Goal: Communication & Community: Connect with others

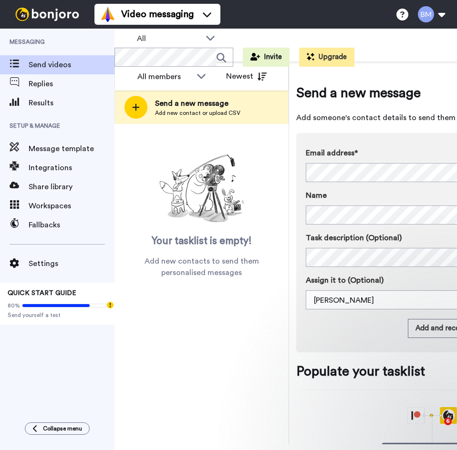
click at [170, 101] on span "Send a new message" at bounding box center [197, 103] width 85 height 11
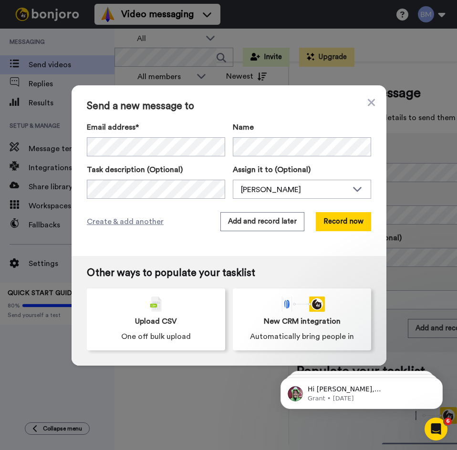
click at [385, 167] on div "Send a new message to Email address* Name Task description (Optional) Assign it…" at bounding box center [228, 225] width 457 height 450
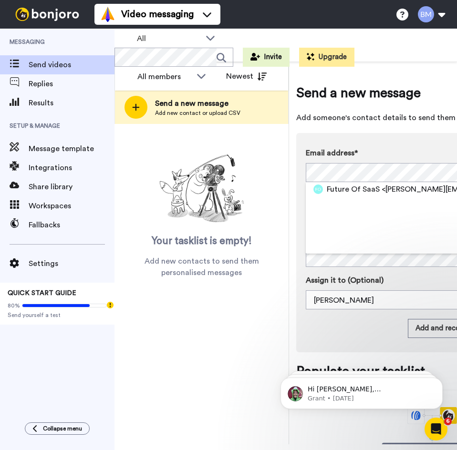
click at [131, 171] on div "Your tasklist is empty! Add new contacts to send them personalised messages" at bounding box center [201, 215] width 174 height 128
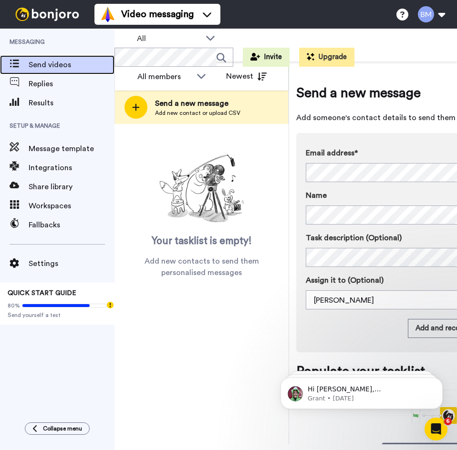
drag, startPoint x: 71, startPoint y: 67, endPoint x: 103, endPoint y: 63, distance: 32.6
click at [71, 67] on span "Send videos" at bounding box center [72, 64] width 86 height 11
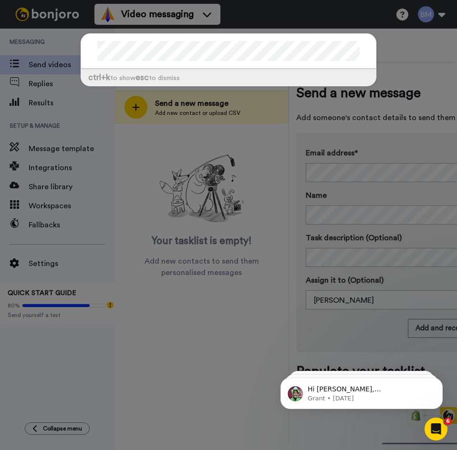
click at [160, 176] on div "ctrl +k to show esc to dismiss" at bounding box center [228, 225] width 457 height 450
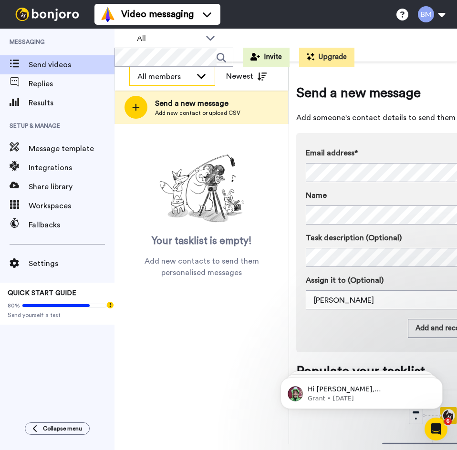
click at [162, 84] on div "All members" at bounding box center [172, 76] width 85 height 19
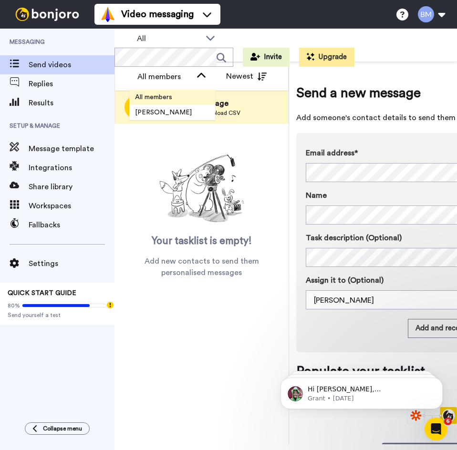
click at [173, 100] on span "All members" at bounding box center [153, 97] width 49 height 10
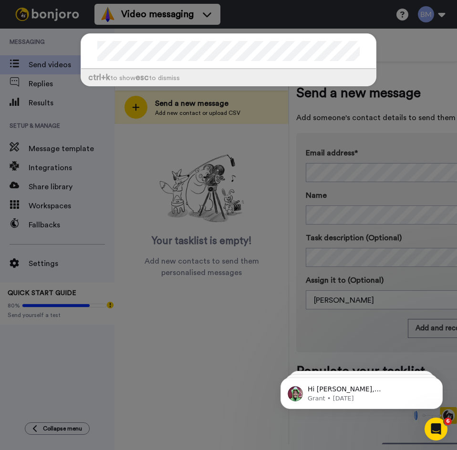
click at [60, 92] on div "ctrl +k to show esc to dismiss" at bounding box center [228, 225] width 457 height 450
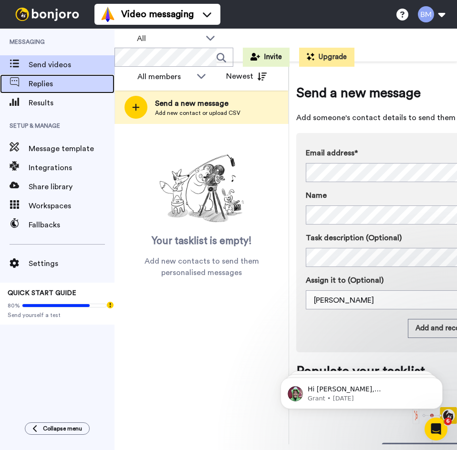
click at [64, 85] on span "Replies" at bounding box center [72, 83] width 86 height 11
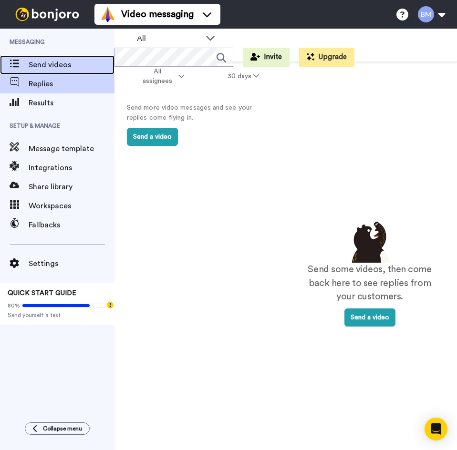
click at [72, 68] on span "Send videos" at bounding box center [72, 64] width 86 height 11
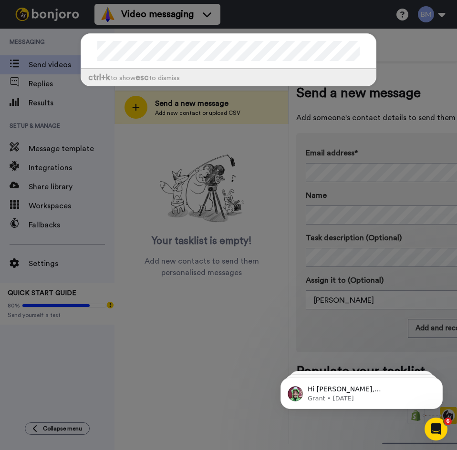
click at [161, 219] on div "ctrl +k to show esc to dismiss" at bounding box center [228, 225] width 457 height 450
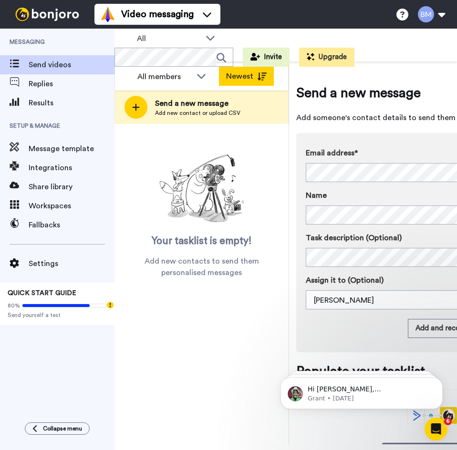
click at [248, 80] on button "Newest" at bounding box center [246, 76] width 55 height 19
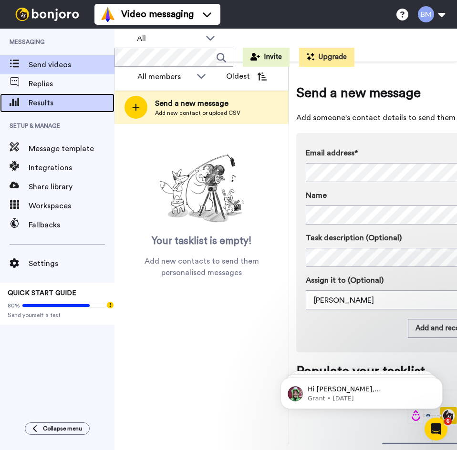
click at [53, 102] on span "Results" at bounding box center [72, 102] width 86 height 11
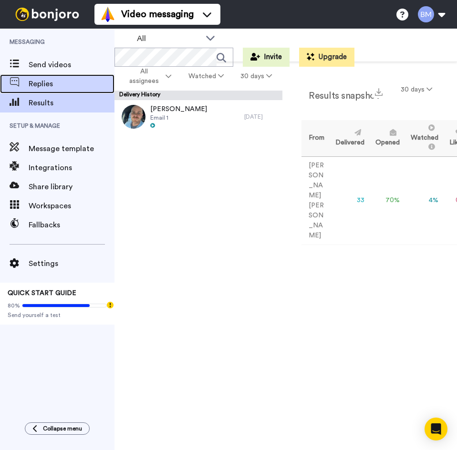
click at [62, 80] on span "Replies" at bounding box center [72, 83] width 86 height 11
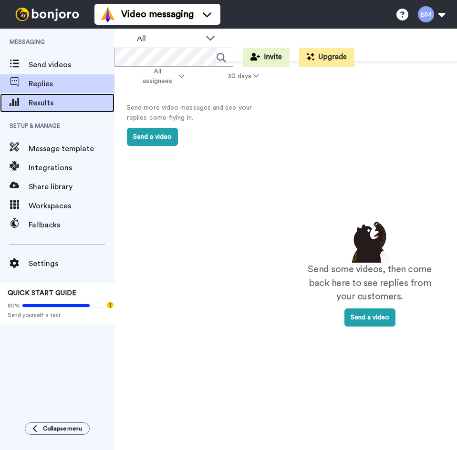
click at [48, 98] on span "Results" at bounding box center [72, 102] width 86 height 11
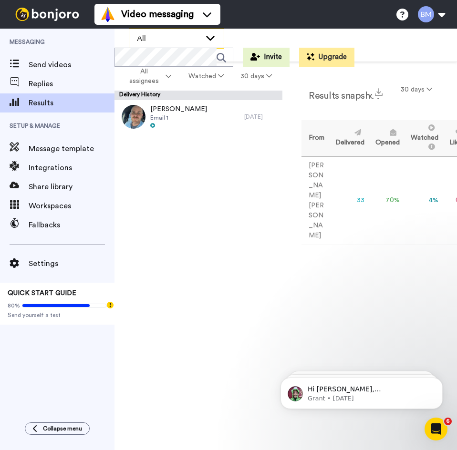
click at [204, 39] on div "All" at bounding box center [176, 38] width 94 height 19
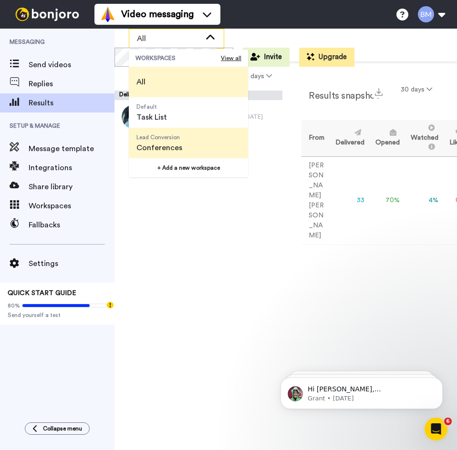
click at [189, 139] on li "Lead Conversion Conferences" at bounding box center [188, 143] width 119 height 31
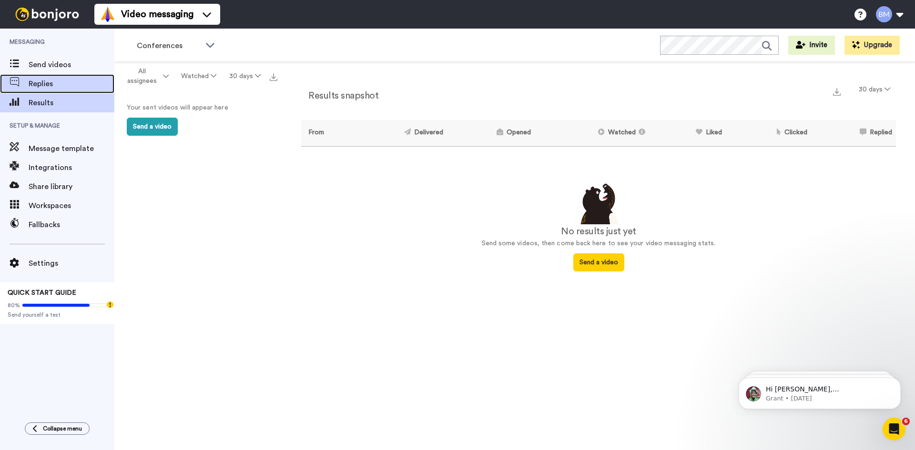
click at [50, 81] on span "Replies" at bounding box center [72, 83] width 86 height 11
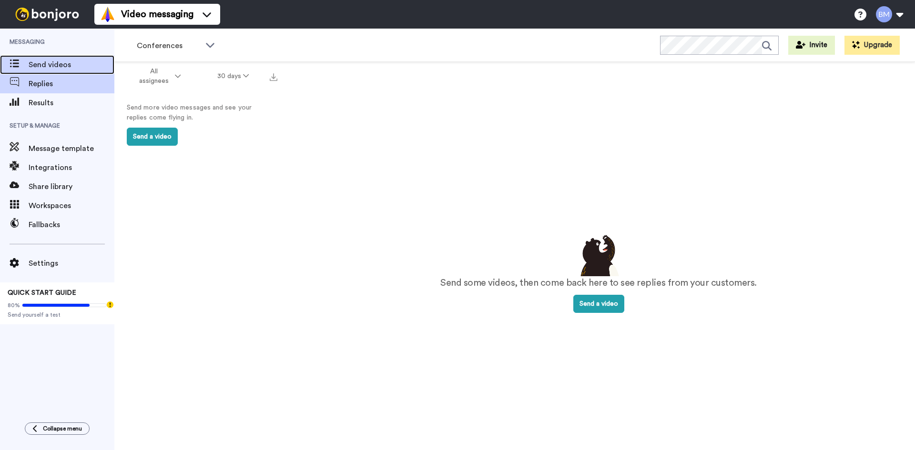
click at [49, 71] on div "Send videos" at bounding box center [57, 64] width 114 height 19
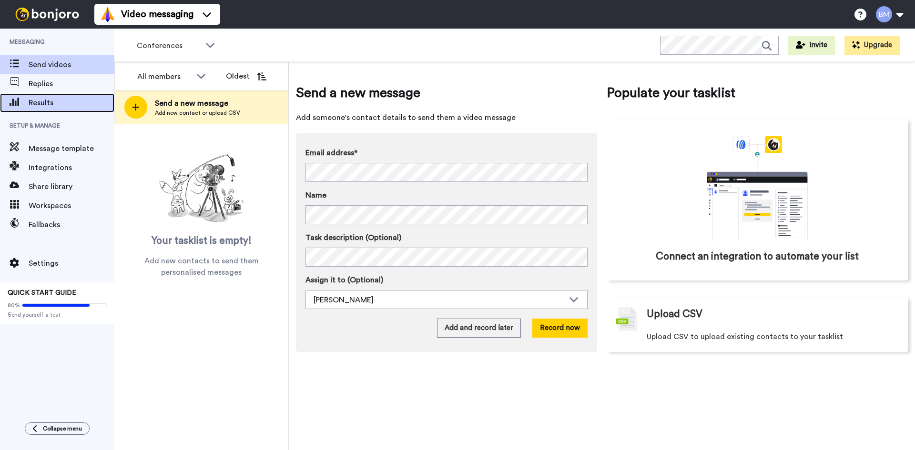
click at [53, 103] on span "Results" at bounding box center [72, 102] width 86 height 11
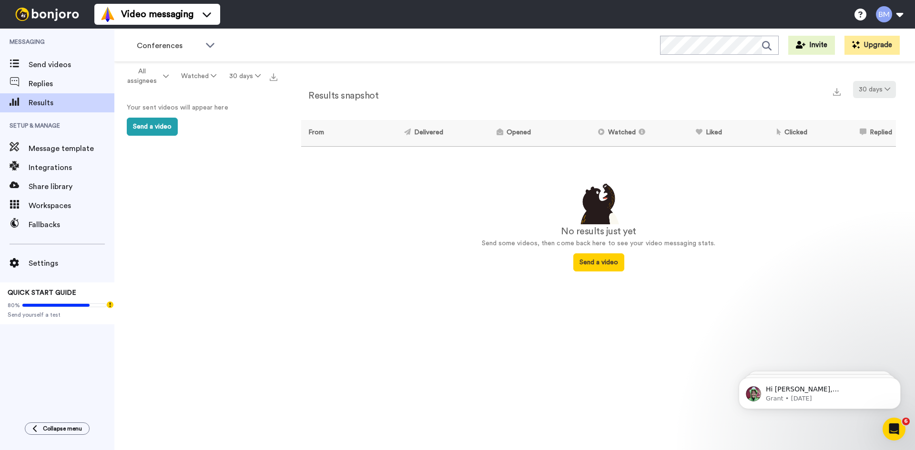
click at [882, 88] on button "30 days" at bounding box center [874, 89] width 43 height 17
click at [873, 129] on span "60 days" at bounding box center [862, 125] width 26 height 7
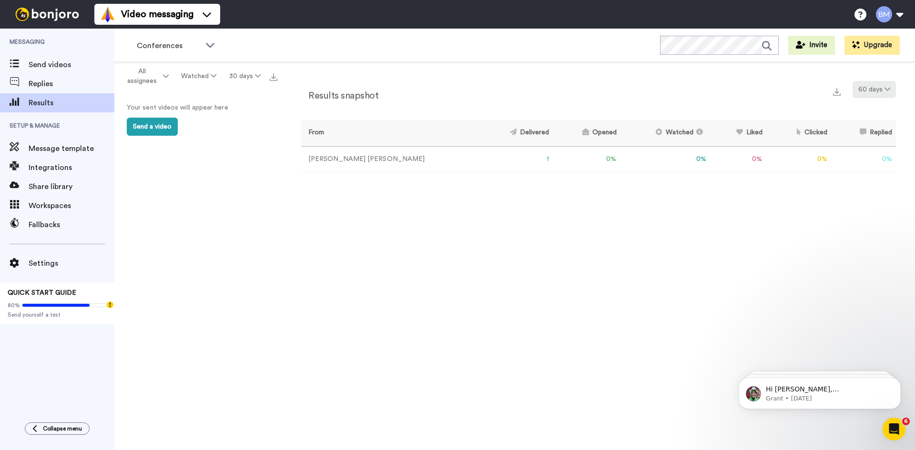
click at [873, 91] on button "60 days" at bounding box center [874, 89] width 43 height 17
click at [886, 139] on li "90 days" at bounding box center [875, 144] width 67 height 17
click at [479, 162] on td "1" at bounding box center [516, 159] width 74 height 26
click at [487, 156] on td "1" at bounding box center [516, 159] width 74 height 26
click at [52, 83] on span "Replies" at bounding box center [72, 83] width 86 height 11
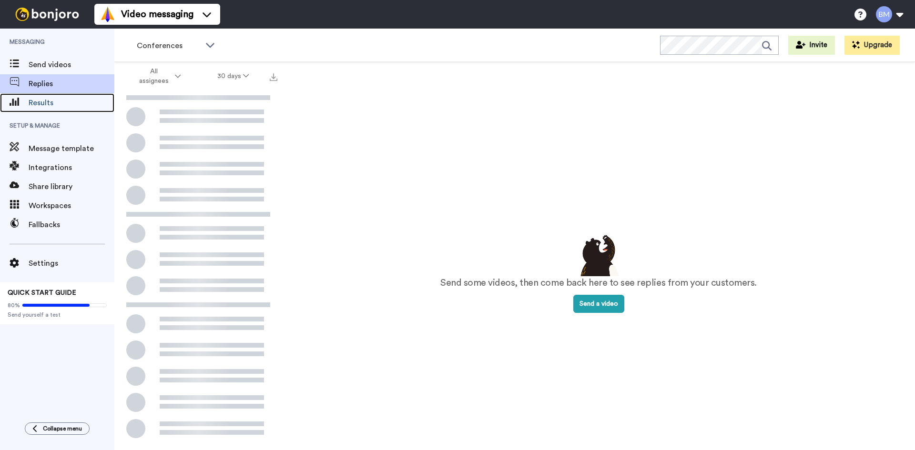
click at [46, 104] on span "Results" at bounding box center [72, 102] width 86 height 11
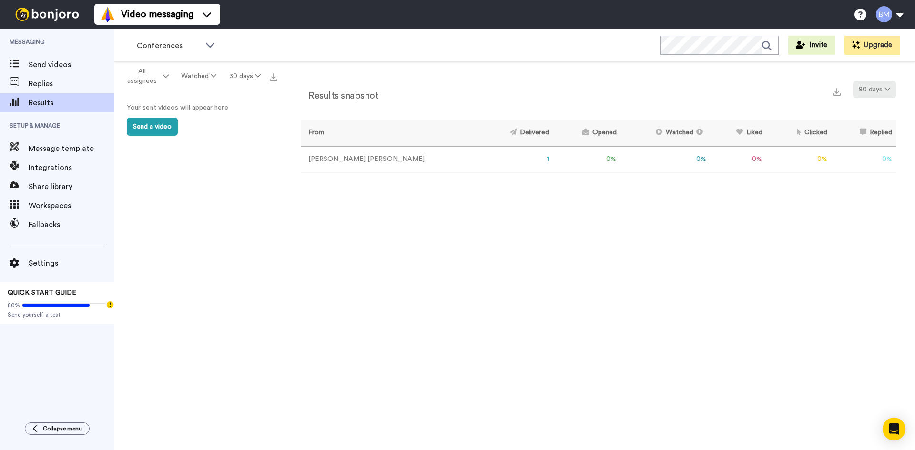
click at [874, 88] on button "90 days" at bounding box center [874, 89] width 43 height 17
click at [867, 161] on span "365 days" at bounding box center [864, 160] width 30 height 7
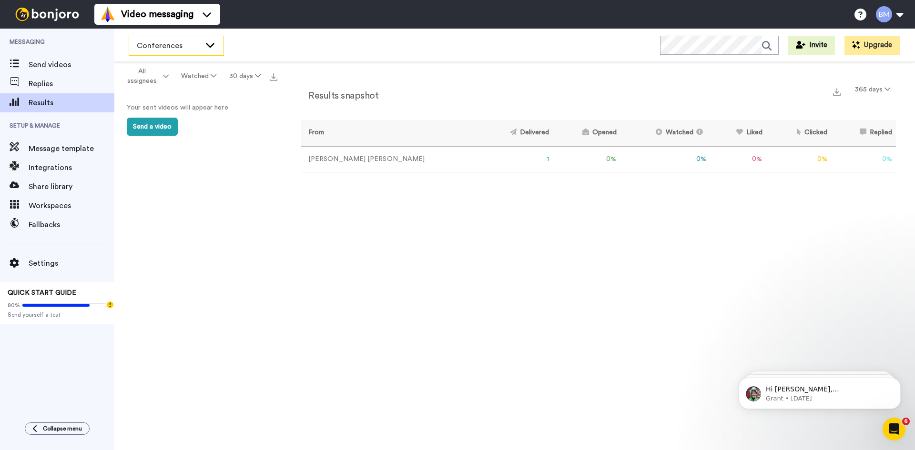
click at [202, 46] on div "Conferences" at bounding box center [176, 45] width 94 height 19
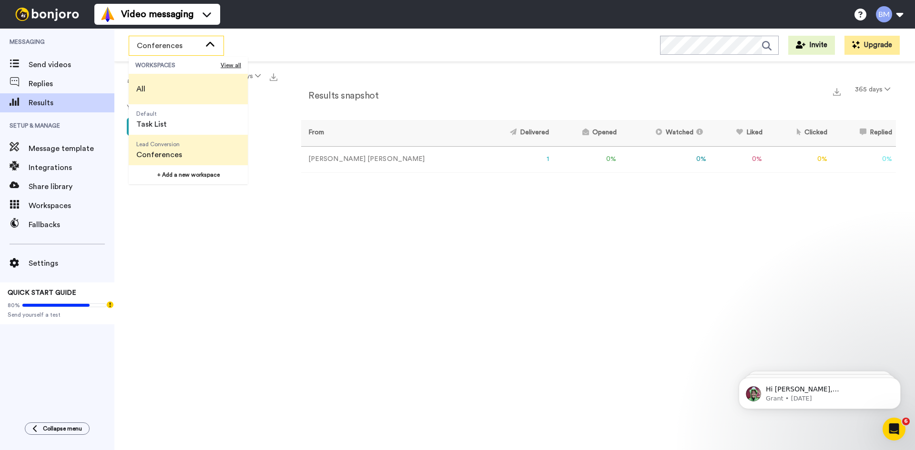
click at [174, 91] on li "All" at bounding box center [188, 89] width 119 height 31
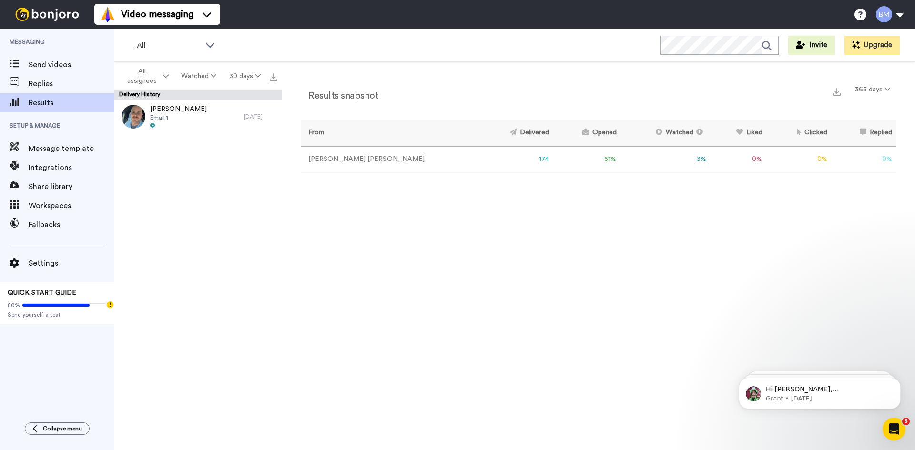
click at [480, 162] on td "174" at bounding box center [516, 159] width 74 height 26
click at [869, 90] on button "365 days" at bounding box center [872, 89] width 47 height 17
click at [365, 286] on div "Results snapshot 365 days From Delivered Opened Watched Liked Clicked Replied F…" at bounding box center [598, 258] width 633 height 393
click at [245, 88] on div "All assignees Watched 30 days" at bounding box center [198, 76] width 168 height 29
click at [247, 71] on button "30 days" at bounding box center [245, 76] width 44 height 17
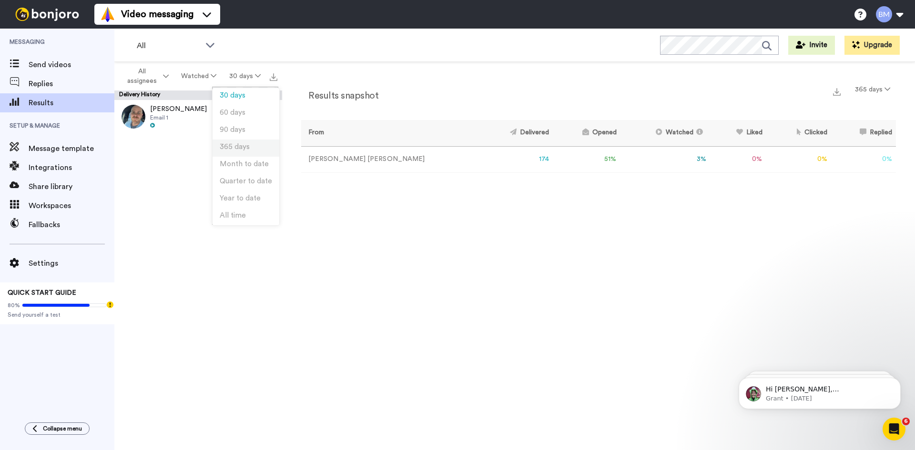
click at [257, 149] on li "365 days" at bounding box center [246, 148] width 67 height 17
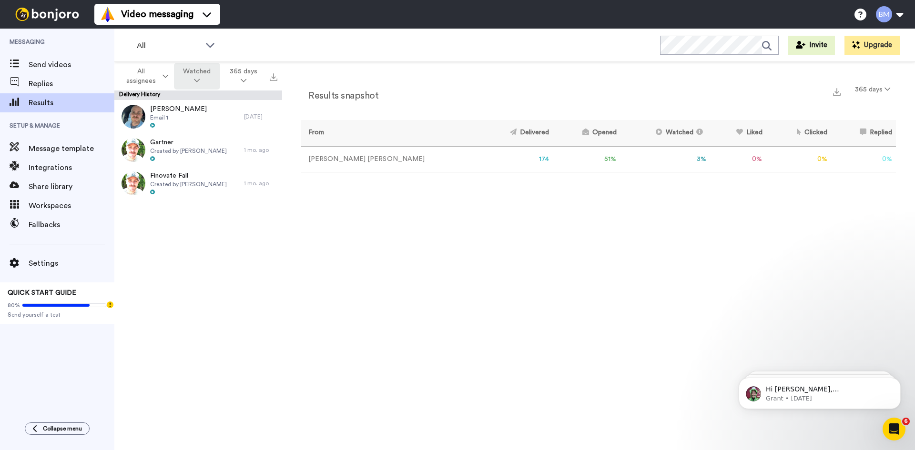
click at [198, 80] on button "Watched" at bounding box center [197, 76] width 47 height 27
click at [201, 93] on div "Delivered" at bounding box center [198, 96] width 44 height 10
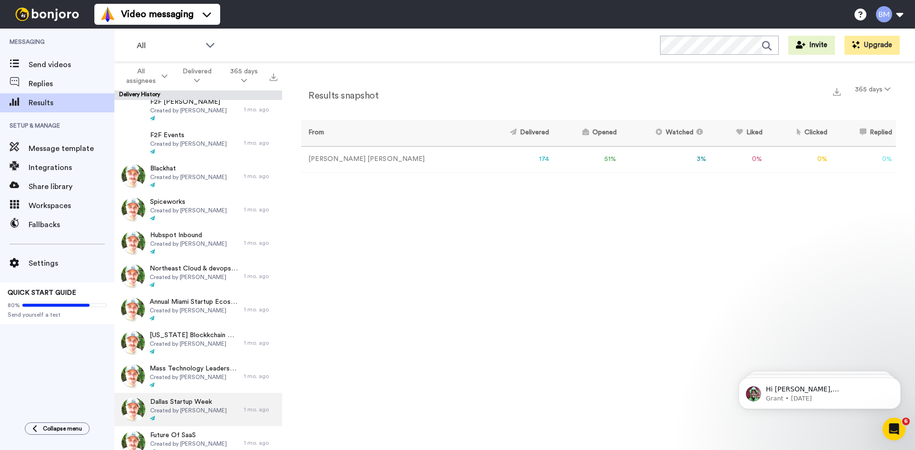
scroll to position [2275, 0]
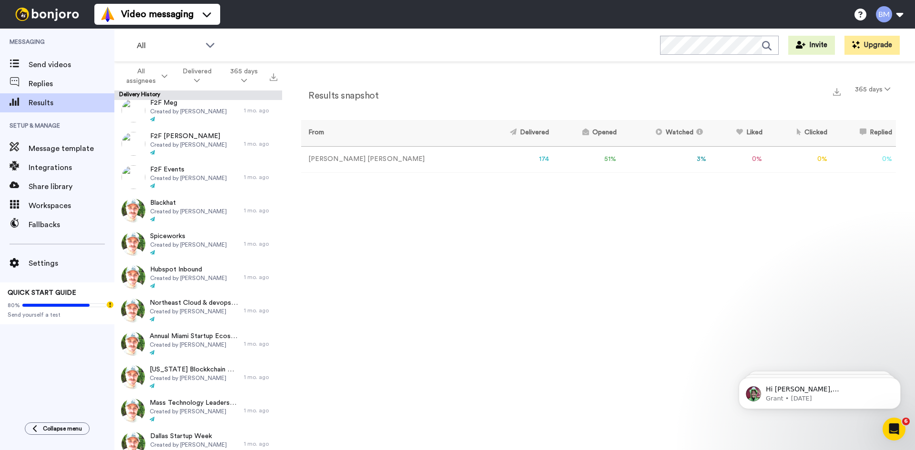
click at [446, 306] on div "Results snapshot 365 days From Delivered Opened Watched Liked Clicked Replied F…" at bounding box center [598, 258] width 633 height 393
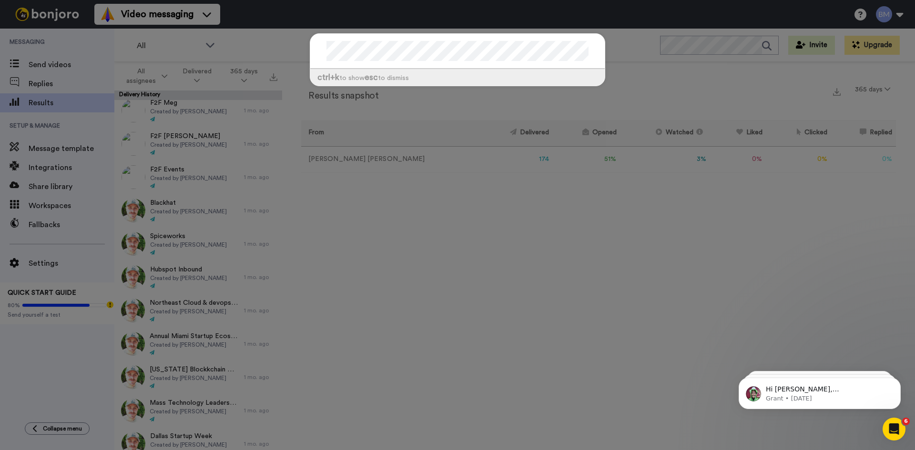
click at [704, 193] on div "ctrl +k to show esc to dismiss" at bounding box center [457, 225] width 915 height 450
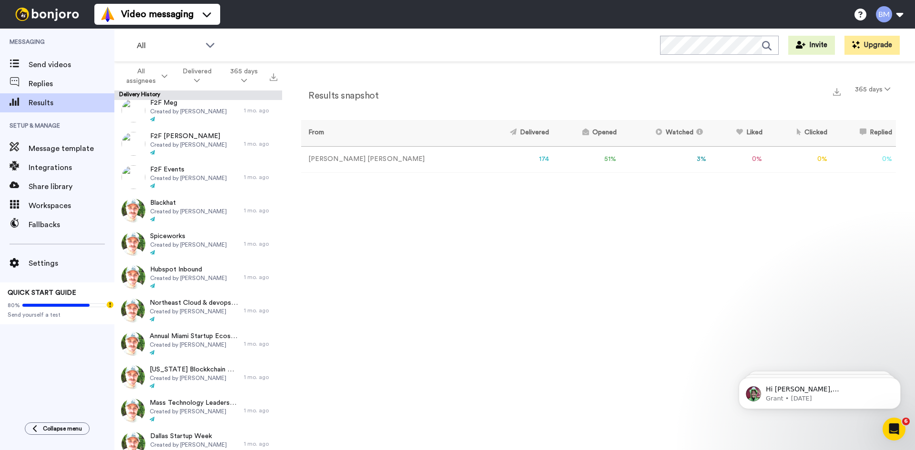
click at [673, 230] on div "Results snapshot 365 days From Delivered Opened Watched Liked Clicked Replied F…" at bounding box center [598, 258] width 633 height 393
click at [486, 290] on div "Results snapshot 365 days From Delivered Opened Watched Liked Clicked Replied F…" at bounding box center [598, 258] width 633 height 393
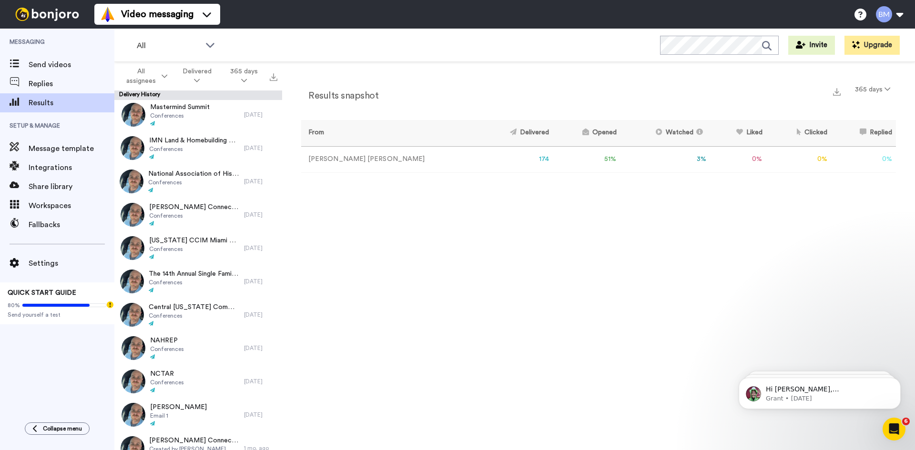
scroll to position [0, 0]
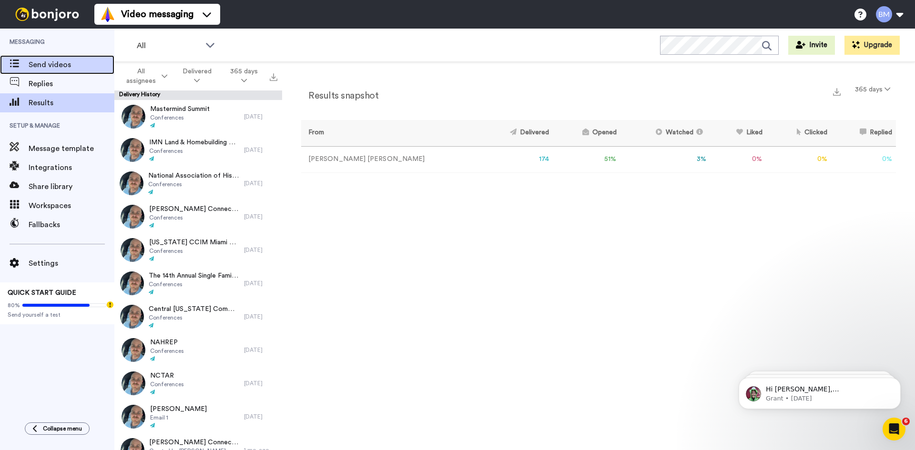
click at [51, 65] on span "Send videos" at bounding box center [72, 64] width 86 height 11
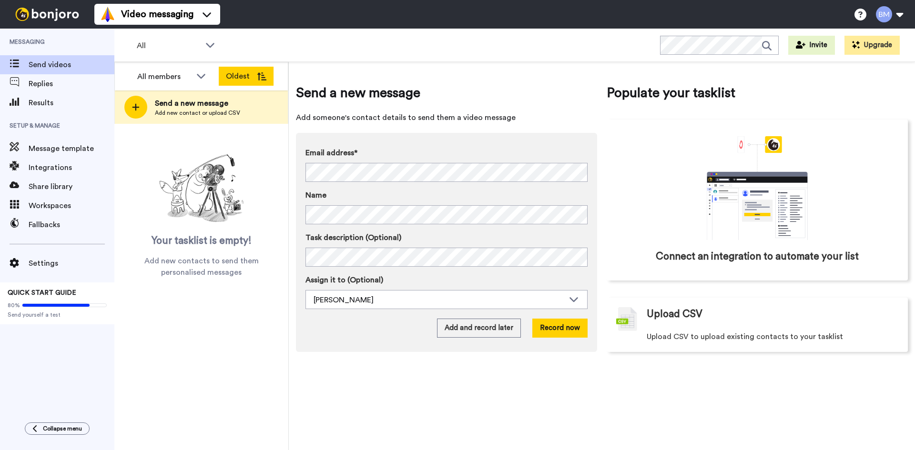
click at [233, 78] on button "Oldest" at bounding box center [246, 76] width 55 height 19
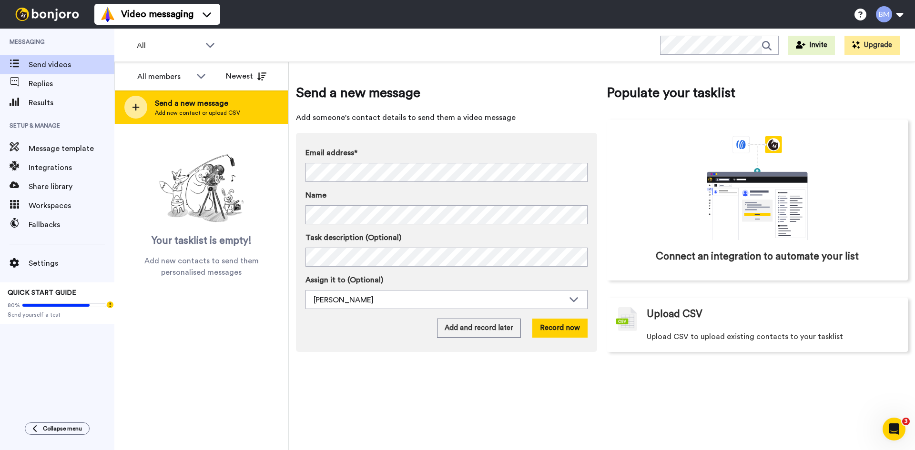
click at [177, 110] on span "Add new contact or upload CSV" at bounding box center [197, 113] width 85 height 8
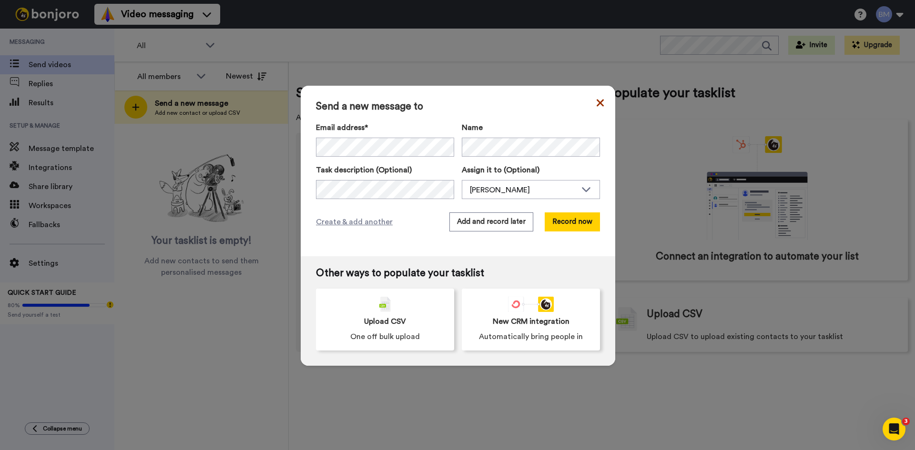
click at [597, 103] on icon at bounding box center [600, 102] width 7 height 7
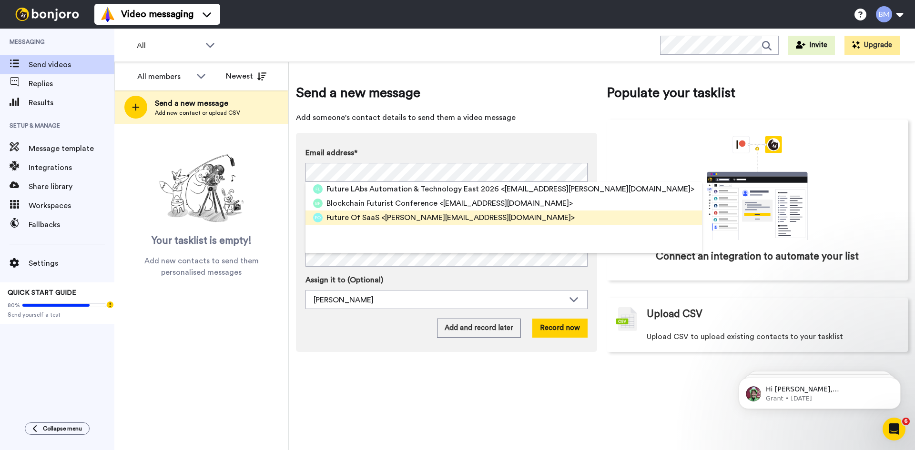
click at [454, 219] on span "<[PERSON_NAME][EMAIL_ADDRESS][DOMAIN_NAME]>" at bounding box center [478, 217] width 194 height 11
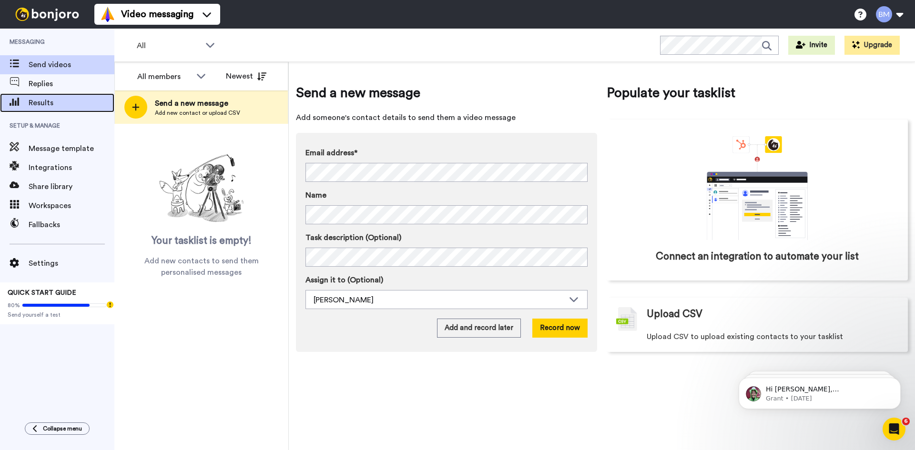
click at [39, 97] on div "Results" at bounding box center [57, 102] width 114 height 19
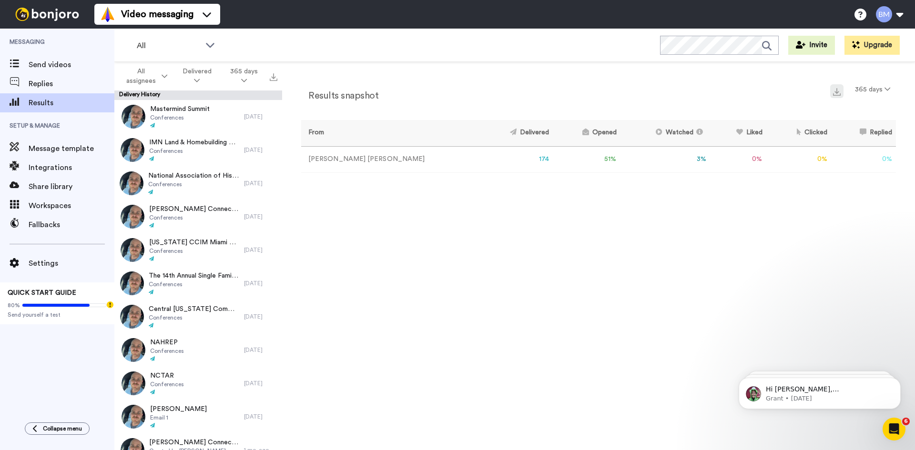
click at [838, 92] on img at bounding box center [837, 92] width 8 height 8
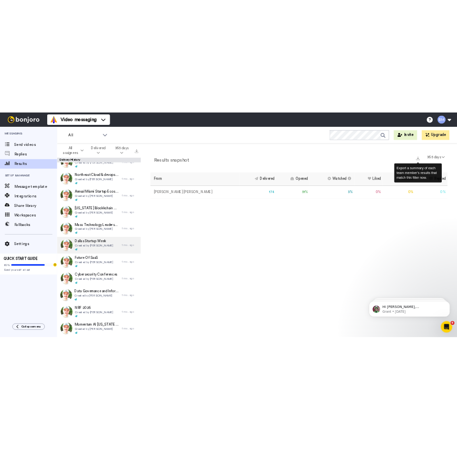
scroll to position [2456, 0]
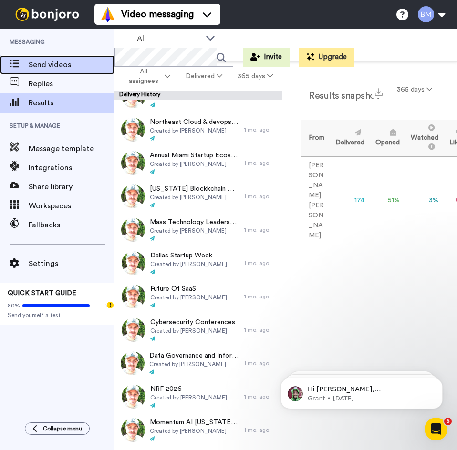
click at [61, 66] on span "Send videos" at bounding box center [72, 64] width 86 height 11
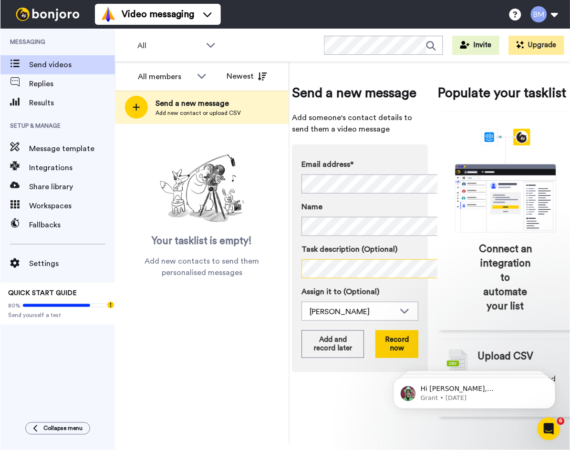
scroll to position [11, 0]
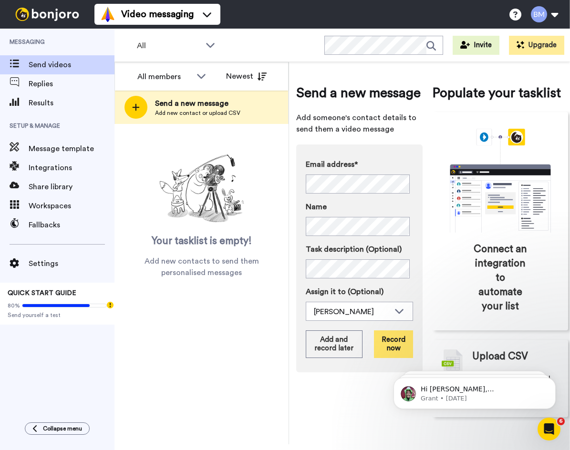
click at [385, 349] on button "Record now" at bounding box center [393, 344] width 39 height 28
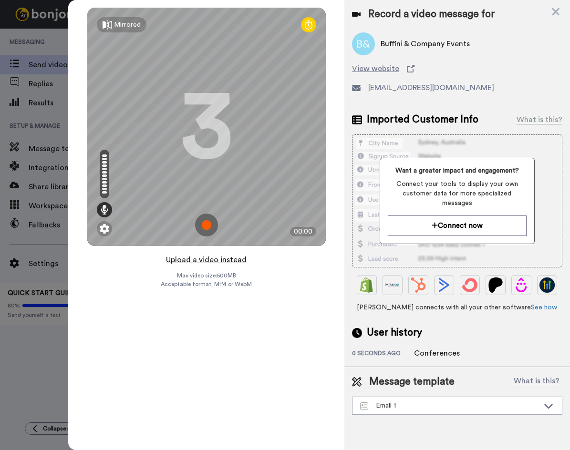
click at [214, 259] on button "Upload a video instead" at bounding box center [206, 260] width 86 height 12
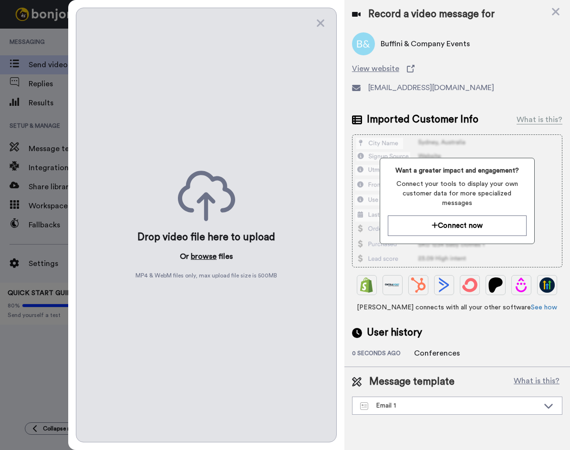
click at [202, 252] on button "browse" at bounding box center [204, 256] width 26 height 11
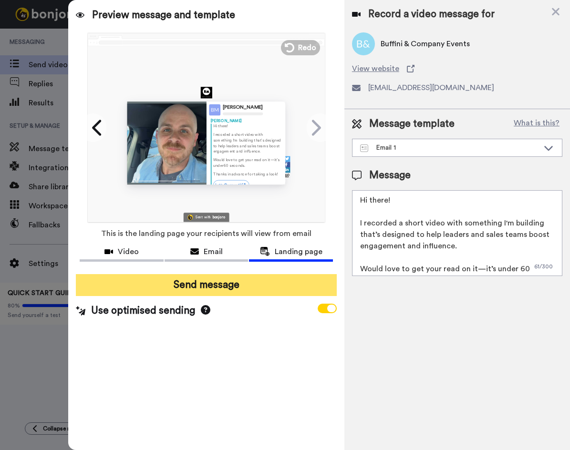
click at [248, 281] on button "Send message" at bounding box center [206, 285] width 260 height 22
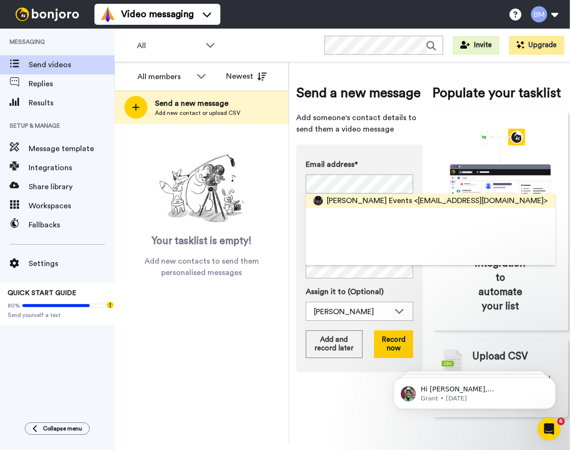
click at [371, 204] on span "Tom Ferry Events" at bounding box center [368, 200] width 85 height 11
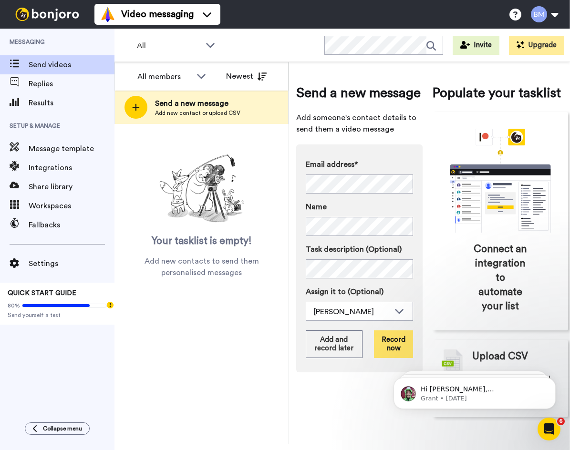
click at [391, 350] on button "Record now" at bounding box center [393, 344] width 39 height 28
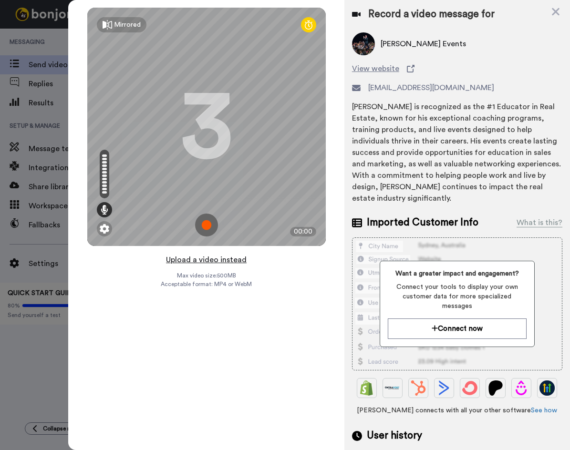
click at [212, 258] on button "Upload a video instead" at bounding box center [206, 260] width 86 height 12
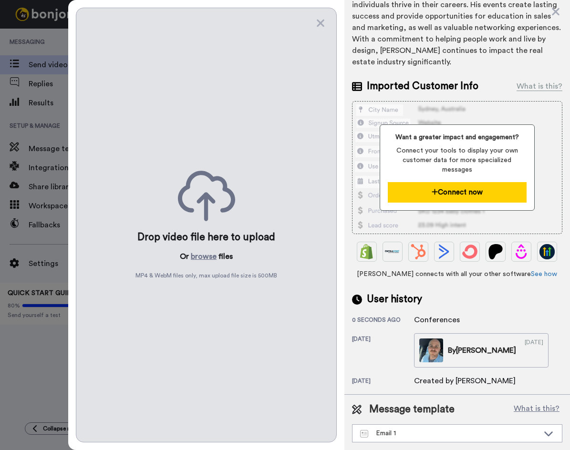
scroll to position [142, 0]
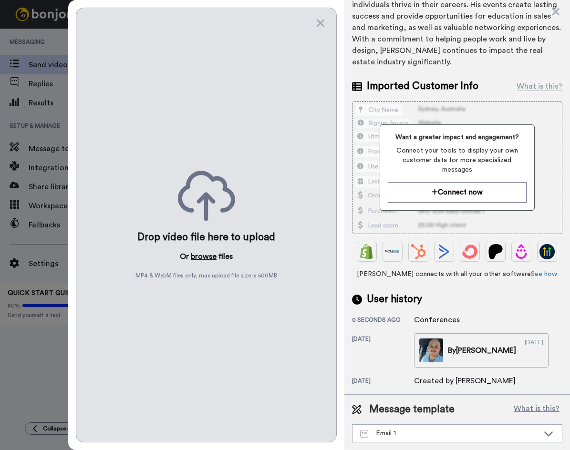
click at [206, 253] on button "browse" at bounding box center [204, 256] width 26 height 11
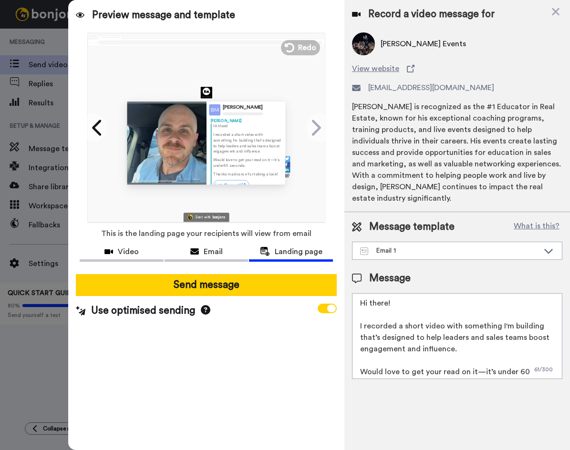
scroll to position [0, 0]
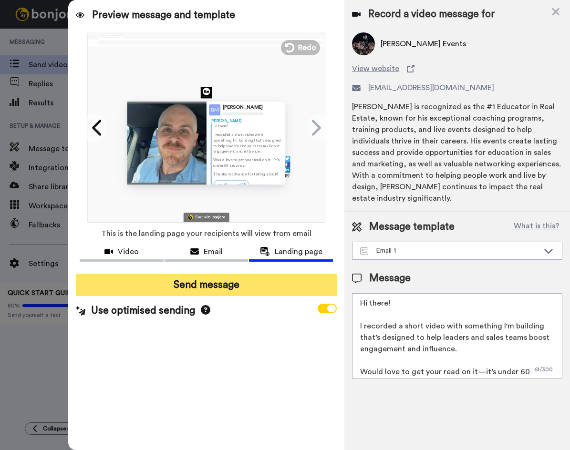
click at [301, 290] on button "Send message" at bounding box center [206, 285] width 260 height 22
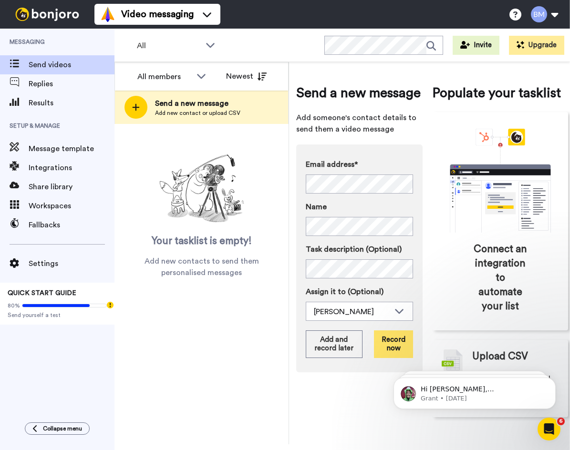
click at [395, 340] on button "Record now" at bounding box center [393, 344] width 39 height 28
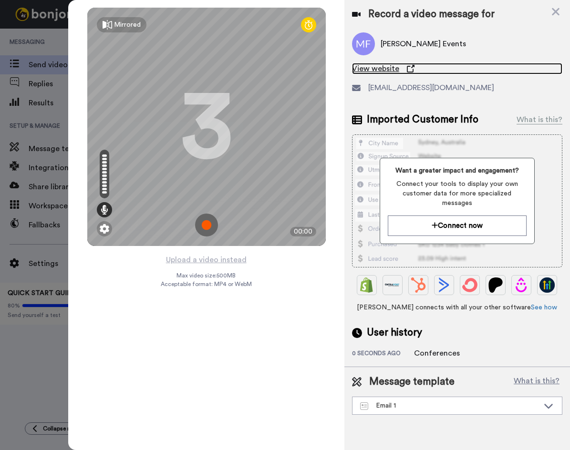
click at [397, 69] on span "View website" at bounding box center [375, 68] width 47 height 11
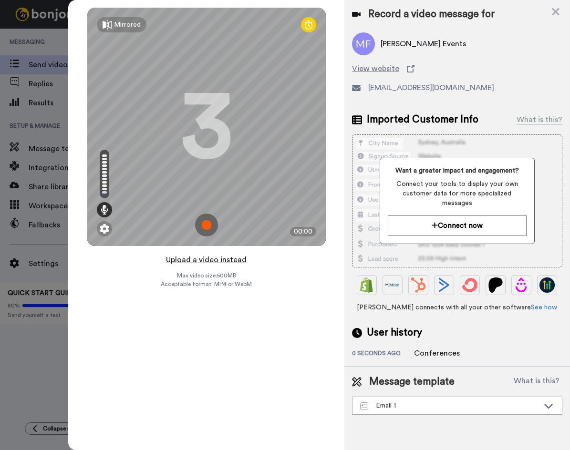
click at [228, 258] on button "Upload a video instead" at bounding box center [206, 260] width 86 height 12
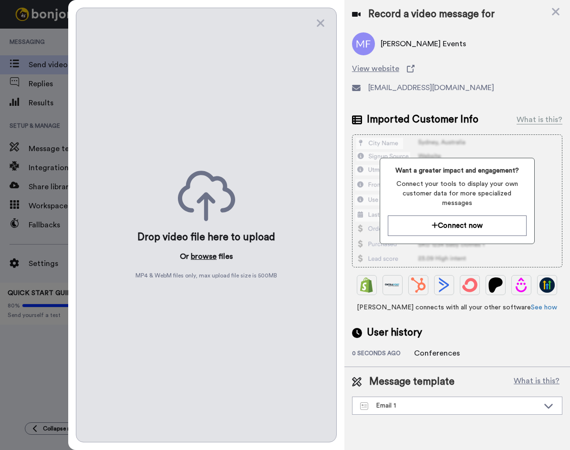
click at [204, 252] on button "browse" at bounding box center [204, 256] width 26 height 11
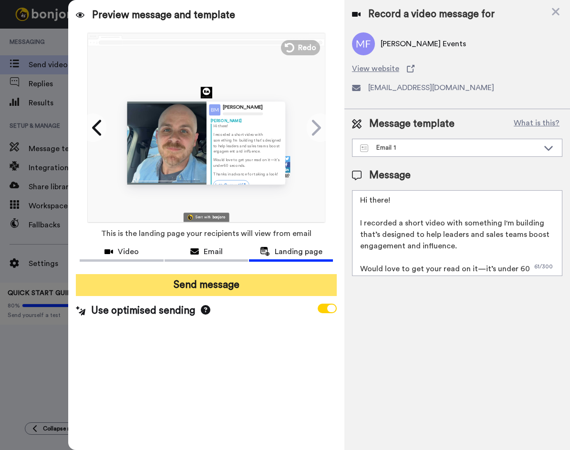
click at [245, 286] on button "Send message" at bounding box center [206, 285] width 260 height 22
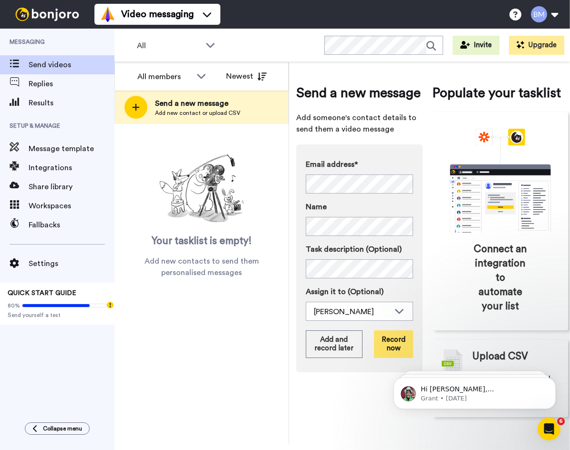
click at [393, 333] on button "Record now" at bounding box center [393, 344] width 39 height 28
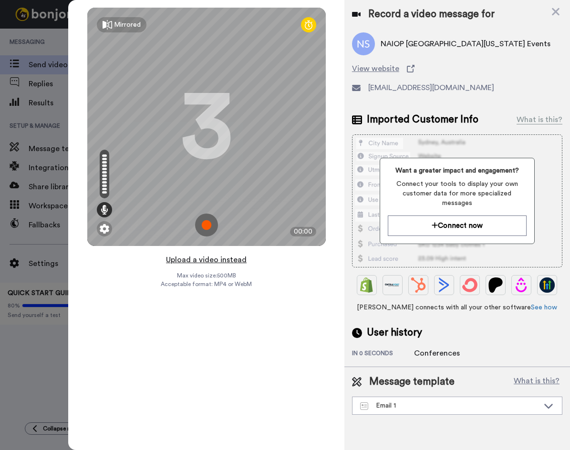
click at [214, 260] on button "Upload a video instead" at bounding box center [206, 260] width 86 height 12
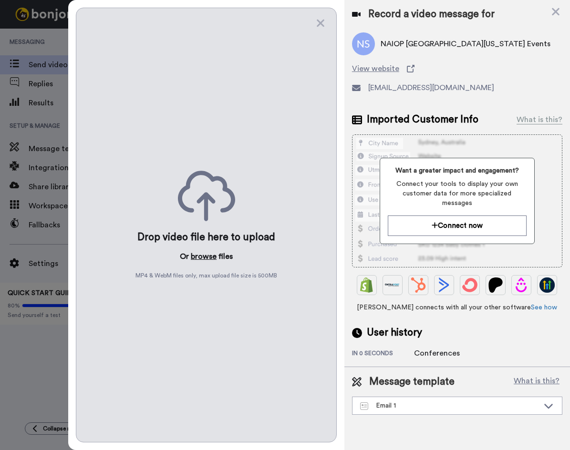
click at [204, 253] on button "browse" at bounding box center [204, 256] width 26 height 11
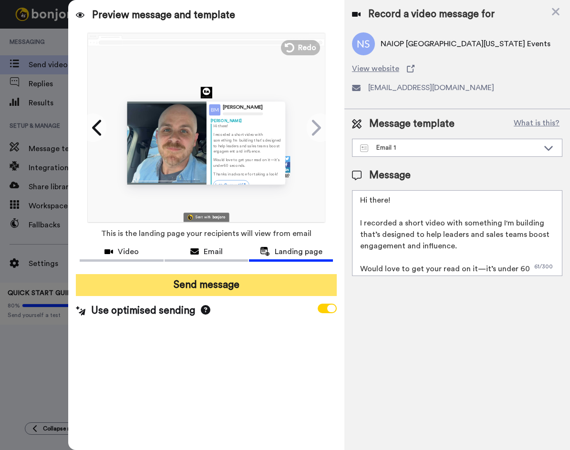
click at [266, 281] on button "Send message" at bounding box center [206, 285] width 260 height 22
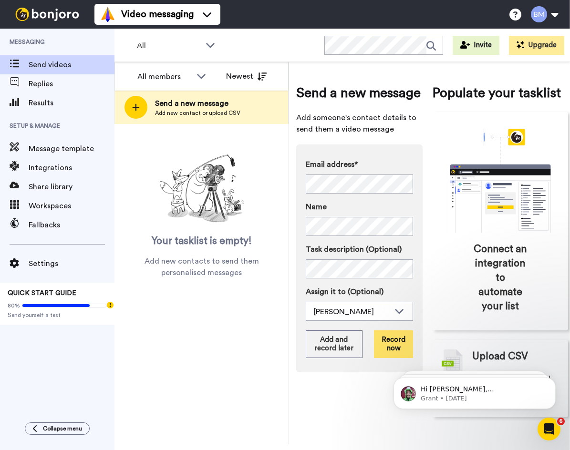
click at [397, 337] on button "Record now" at bounding box center [393, 344] width 39 height 28
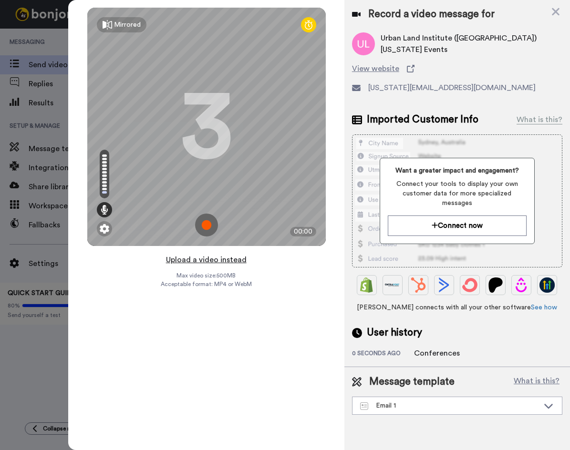
click at [224, 261] on button "Upload a video instead" at bounding box center [206, 260] width 86 height 12
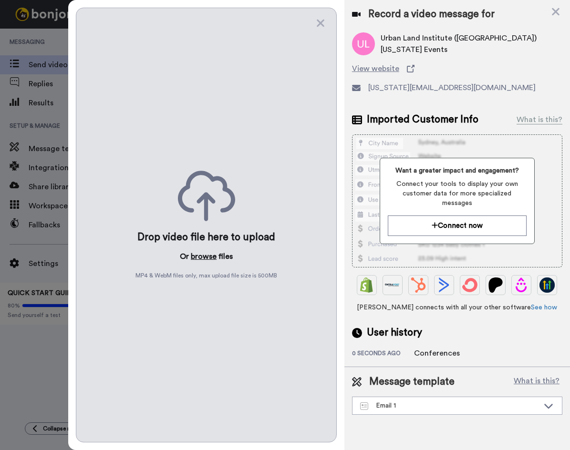
click at [205, 254] on button "browse" at bounding box center [204, 256] width 26 height 11
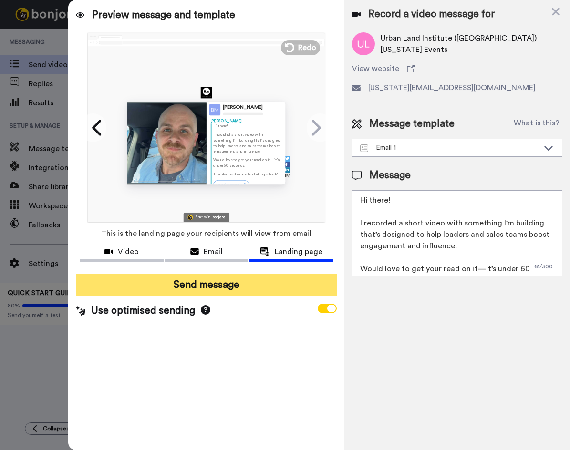
click at [275, 284] on button "Send message" at bounding box center [206, 285] width 260 height 22
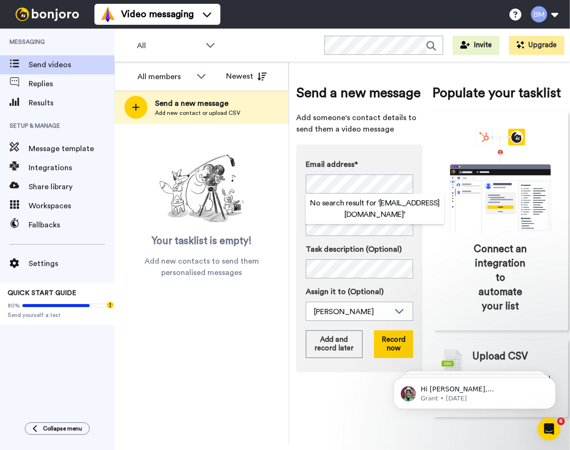
click at [360, 201] on h2 "No search result for ‘ [EMAIL_ADDRESS][DOMAIN_NAME] ’" at bounding box center [375, 208] width 138 height 23
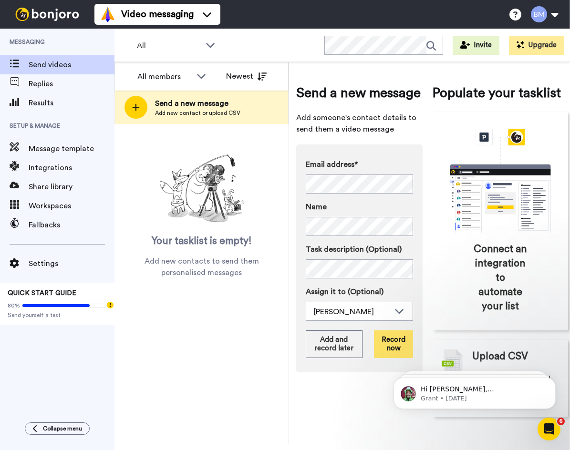
click at [389, 340] on button "Record now" at bounding box center [393, 344] width 39 height 28
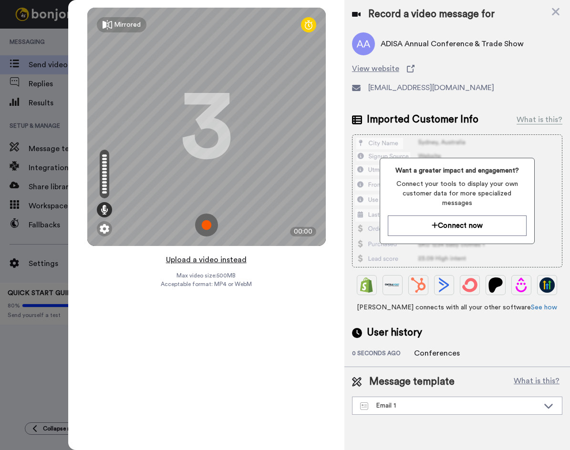
click at [221, 261] on button "Upload a video instead" at bounding box center [206, 260] width 86 height 12
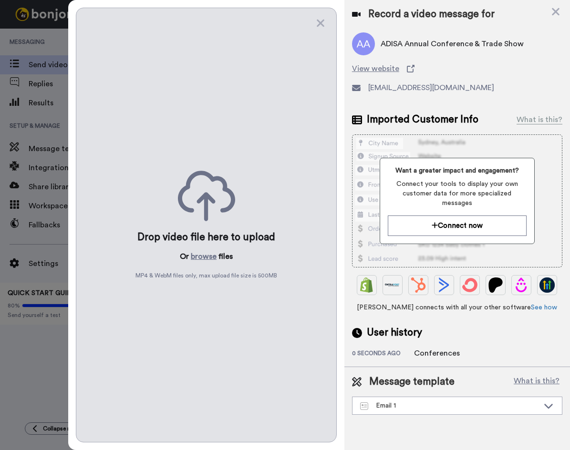
click at [195, 247] on div "Drop video file here to upload Or browse files MP4 & WebM files only, max uploa…" at bounding box center [206, 225] width 260 height 435
click at [198, 252] on button "browse" at bounding box center [204, 256] width 26 height 11
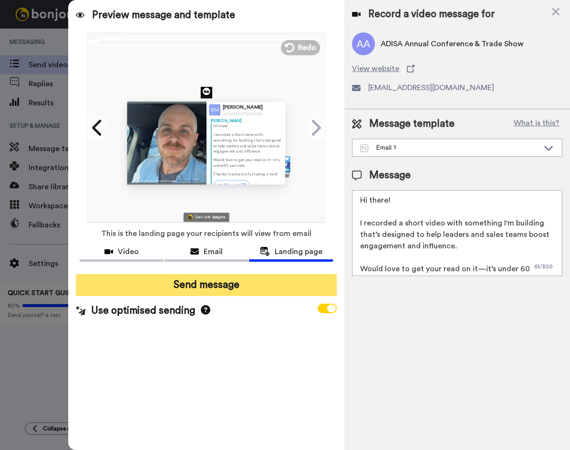
click at [186, 288] on button "Send message" at bounding box center [206, 285] width 260 height 22
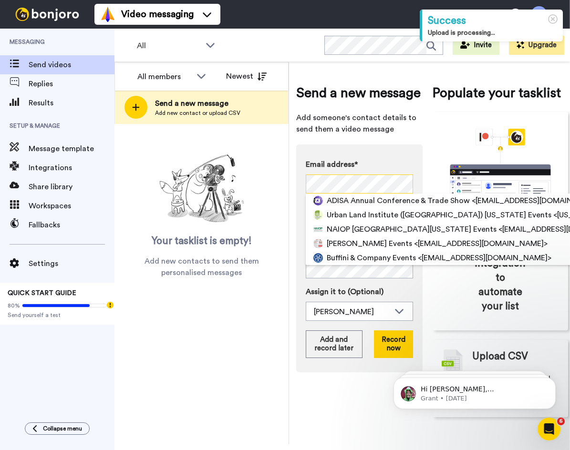
scroll to position [0, 28]
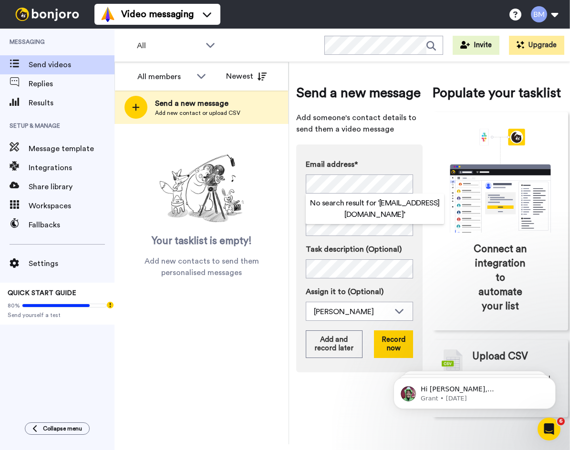
click at [305, 204] on div "Email address* No search result for ‘ [EMAIL_ADDRESS][DOMAIN_NAME] ’ Name Task …" at bounding box center [359, 258] width 126 height 228
click at [322, 279] on div "Task description (Optional) Assign it to (Optional) Brett McDermott Brett McDer…" at bounding box center [359, 282] width 107 height 77
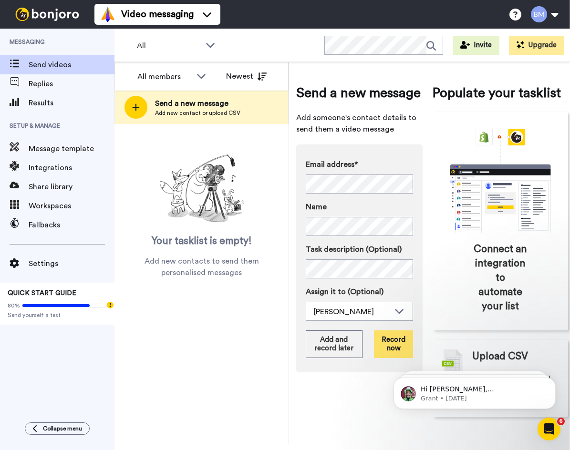
click at [379, 346] on button "Record now" at bounding box center [393, 344] width 39 height 28
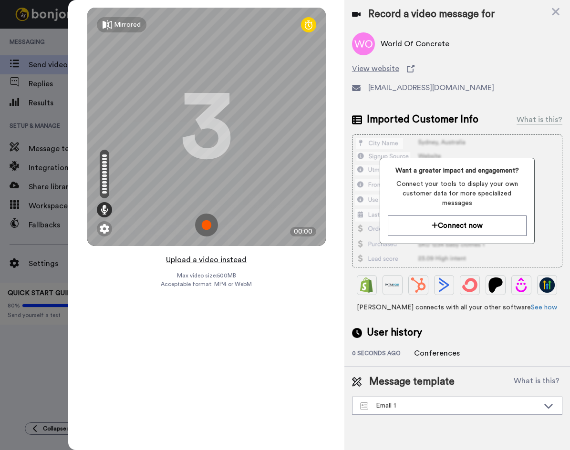
click at [213, 263] on button "Upload a video instead" at bounding box center [206, 260] width 86 height 12
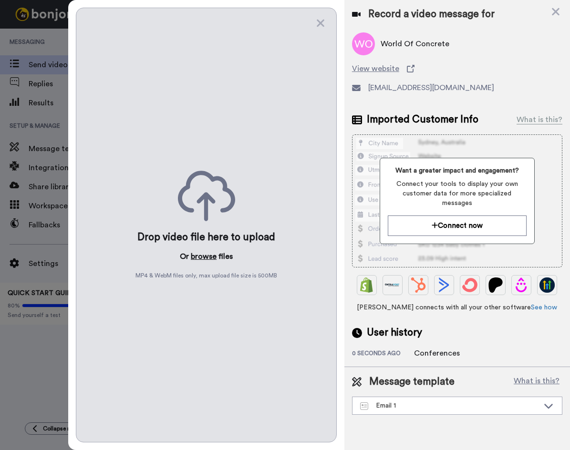
click at [200, 251] on button "browse" at bounding box center [204, 256] width 26 height 11
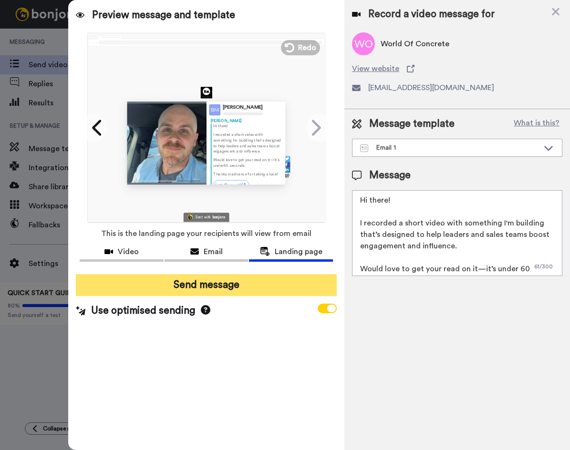
click at [239, 282] on button "Send message" at bounding box center [206, 285] width 260 height 22
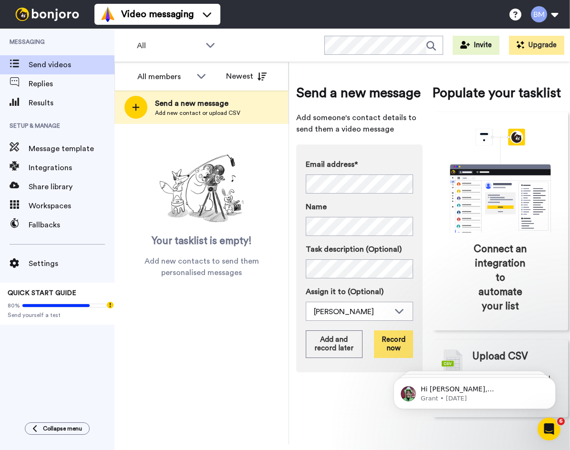
click at [398, 336] on button "Record now" at bounding box center [393, 344] width 39 height 28
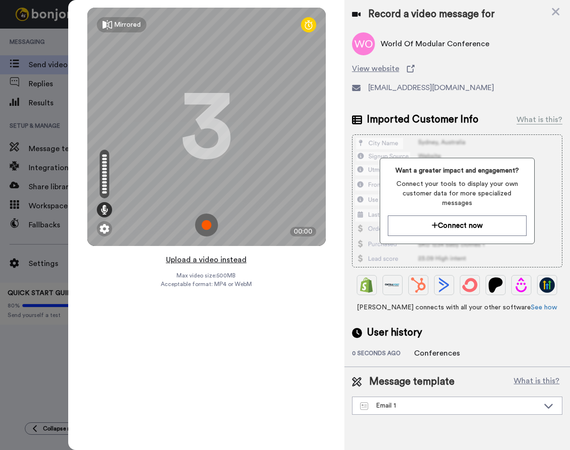
click at [205, 261] on button "Upload a video instead" at bounding box center [206, 260] width 86 height 12
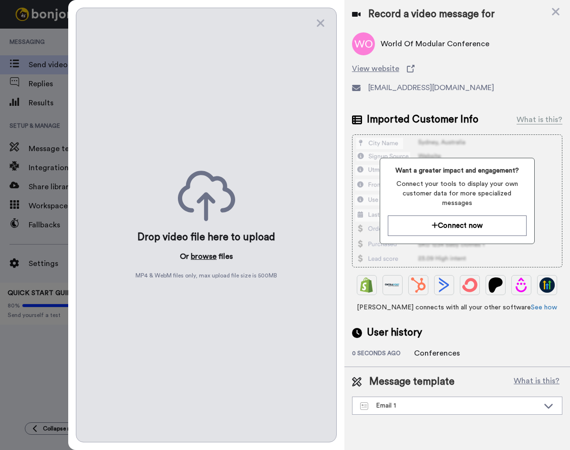
click at [211, 256] on button "browse" at bounding box center [204, 256] width 26 height 11
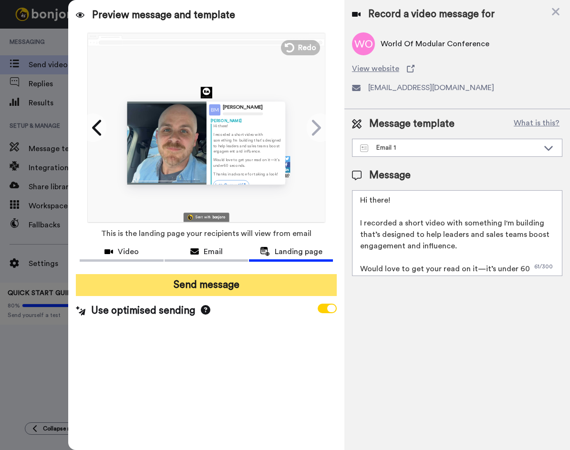
click at [247, 285] on button "Send message" at bounding box center [206, 285] width 260 height 22
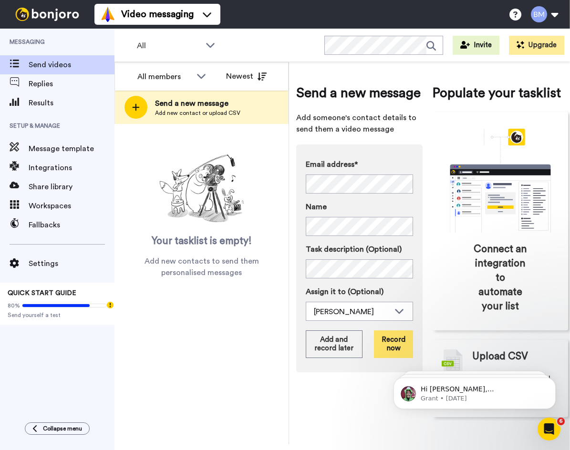
click at [388, 347] on button "Record now" at bounding box center [393, 344] width 39 height 28
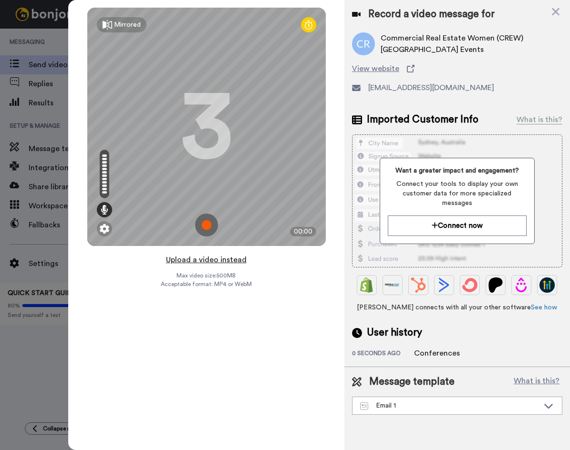
click at [192, 262] on button "Upload a video instead" at bounding box center [206, 260] width 86 height 12
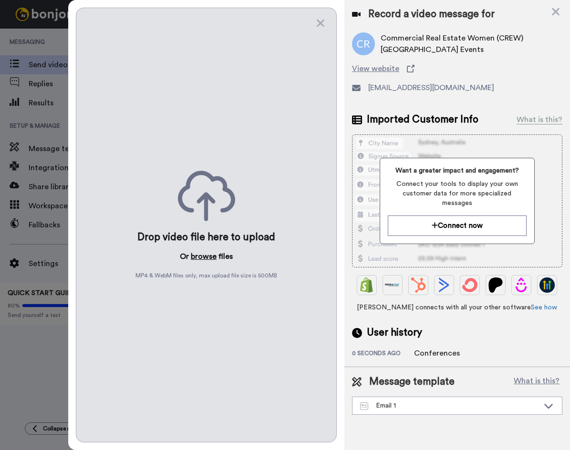
click at [199, 254] on button "browse" at bounding box center [204, 256] width 26 height 11
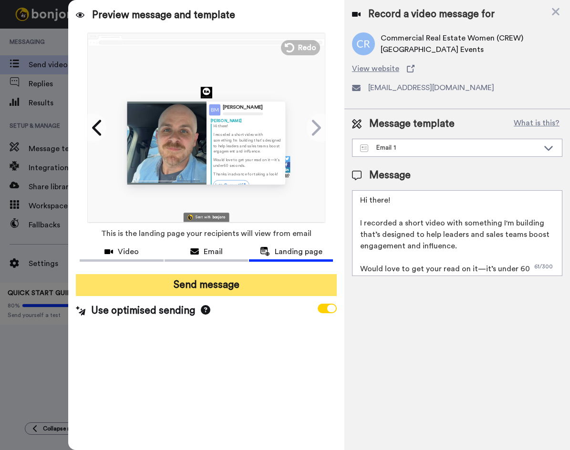
click at [255, 290] on button "Send message" at bounding box center [206, 285] width 260 height 22
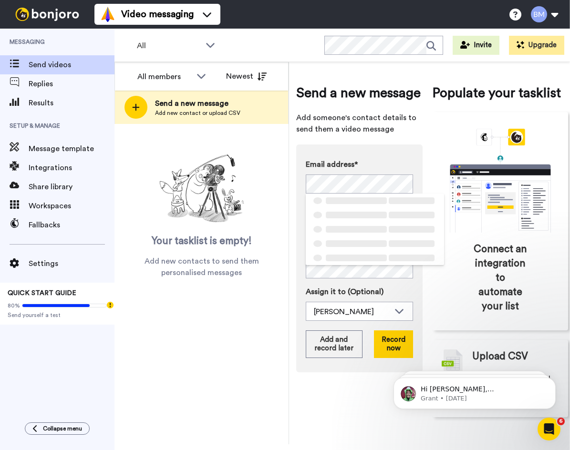
drag, startPoint x: 368, startPoint y: 213, endPoint x: 328, endPoint y: 243, distance: 50.3
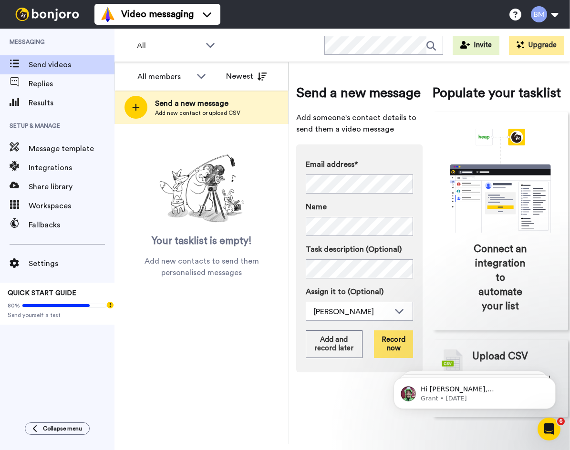
click at [391, 346] on button "Record now" at bounding box center [393, 344] width 39 height 28
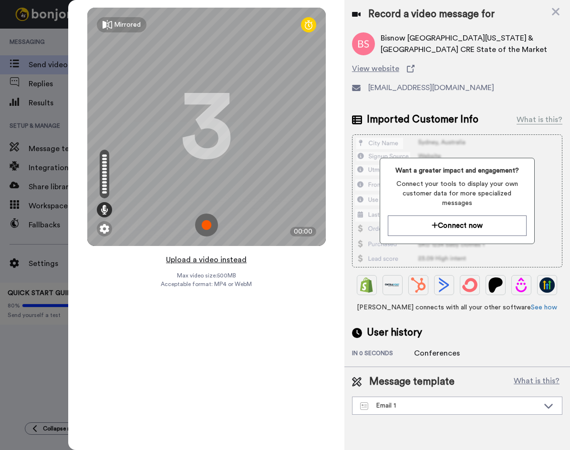
click at [187, 260] on button "Upload a video instead" at bounding box center [206, 260] width 86 height 12
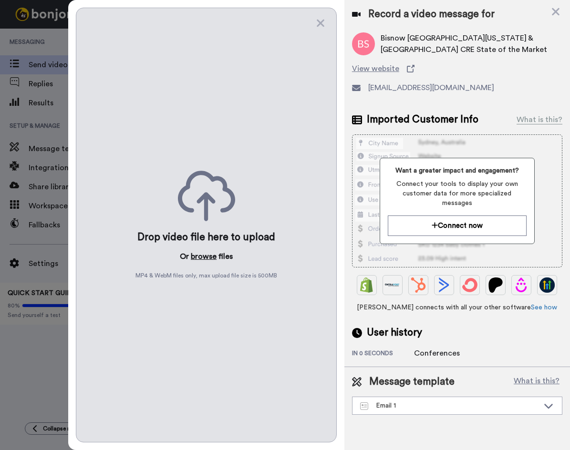
click at [200, 252] on button "browse" at bounding box center [204, 256] width 26 height 11
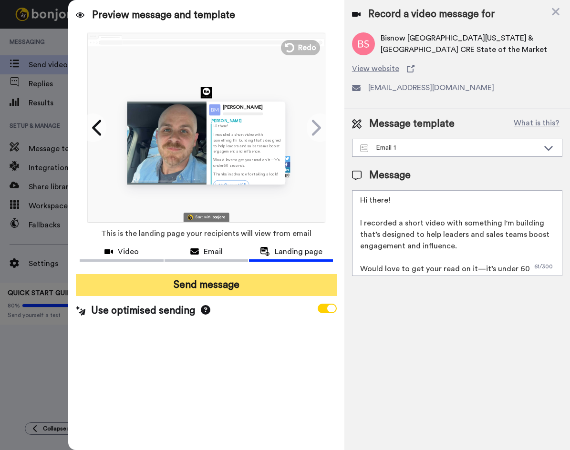
click at [242, 287] on button "Send message" at bounding box center [206, 285] width 260 height 22
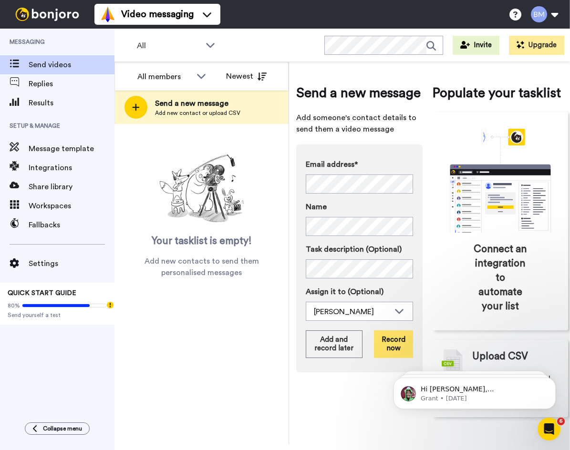
click at [391, 347] on button "Record now" at bounding box center [393, 344] width 39 height 28
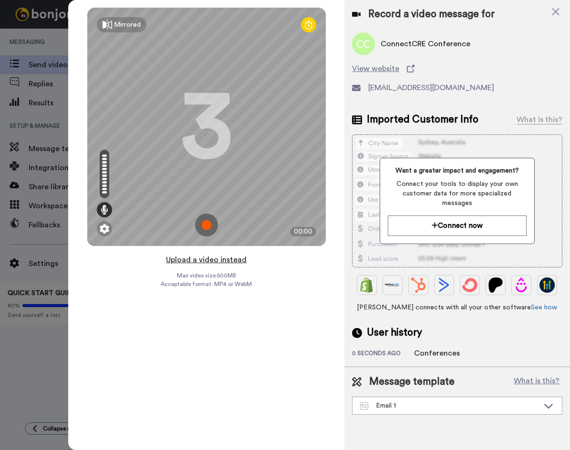
click at [199, 258] on button "Upload a video instead" at bounding box center [206, 260] width 86 height 12
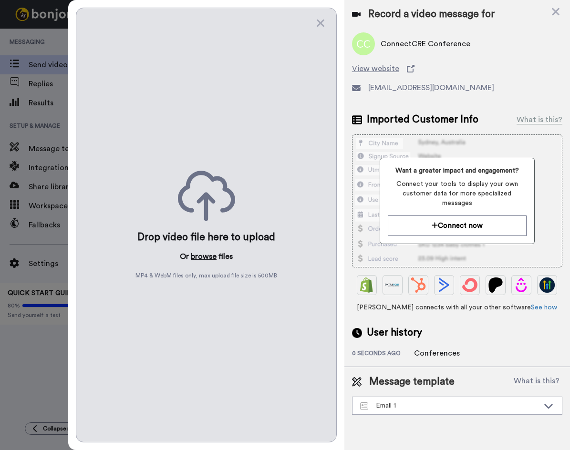
click at [201, 255] on button "browse" at bounding box center [204, 256] width 26 height 11
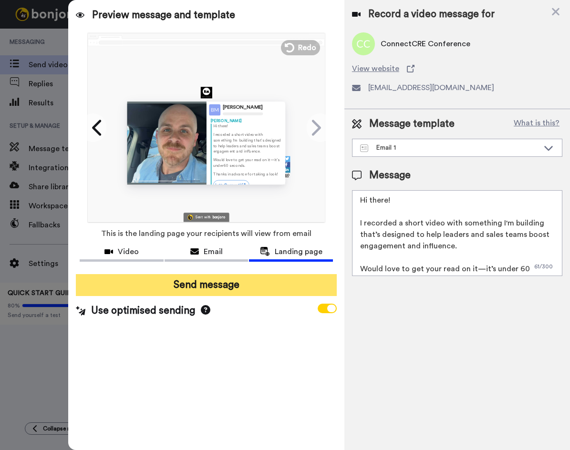
click at [293, 286] on button "Send message" at bounding box center [206, 285] width 260 height 22
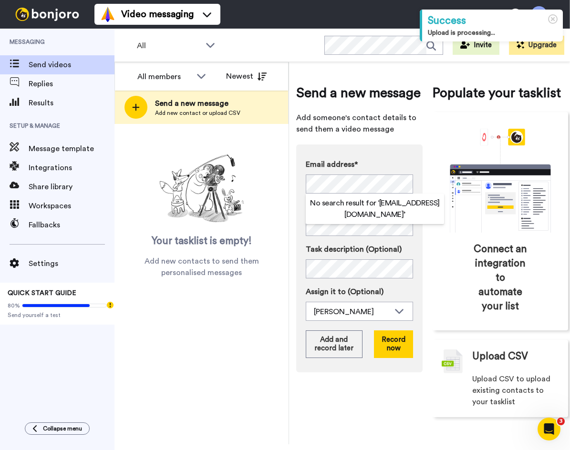
drag, startPoint x: 271, startPoint y: 237, endPoint x: 304, endPoint y: 235, distance: 32.5
click at [271, 237] on div "Your tasklist is empty! Add new contacts to send them personalised messages" at bounding box center [201, 215] width 174 height 128
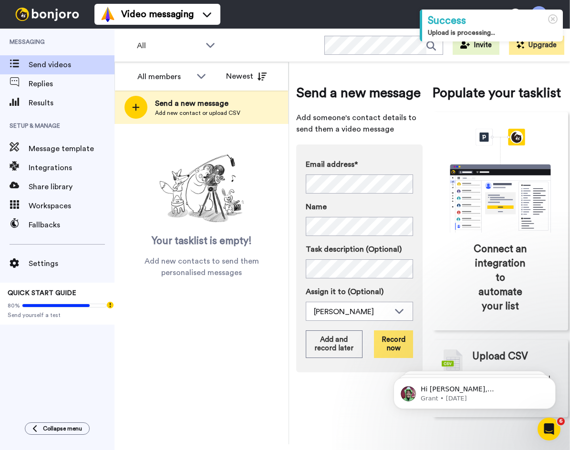
click at [398, 343] on button "Record now" at bounding box center [393, 344] width 39 height 28
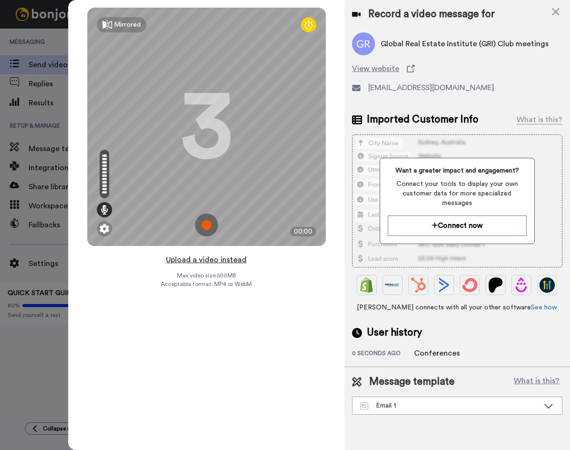
click at [214, 257] on button "Upload a video instead" at bounding box center [206, 260] width 86 height 12
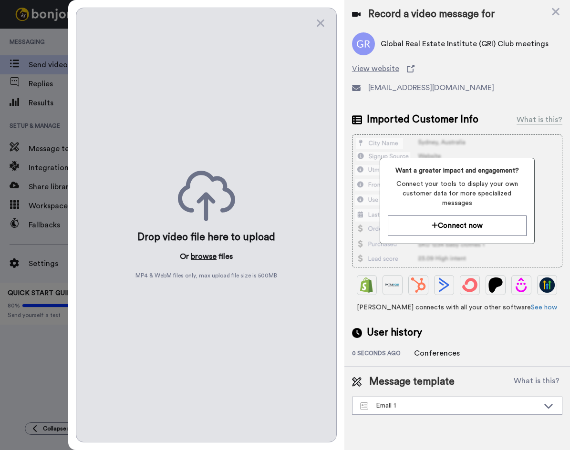
click at [204, 254] on button "browse" at bounding box center [204, 256] width 26 height 11
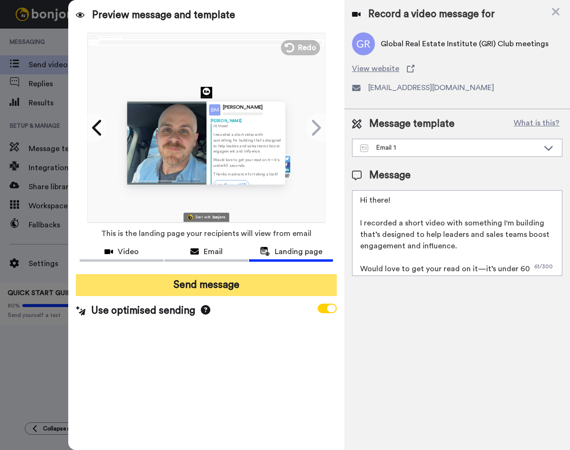
click at [185, 286] on button "Send message" at bounding box center [206, 285] width 260 height 22
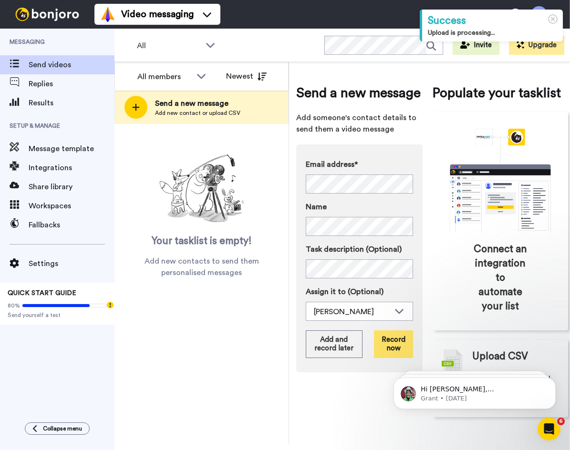
click at [388, 345] on button "Record now" at bounding box center [393, 344] width 39 height 28
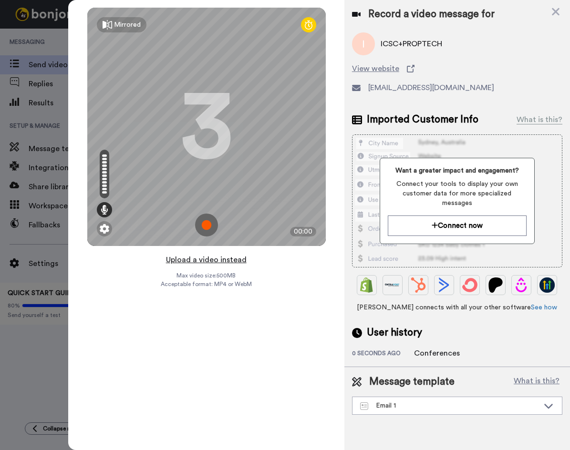
click at [191, 257] on button "Upload a video instead" at bounding box center [206, 260] width 86 height 12
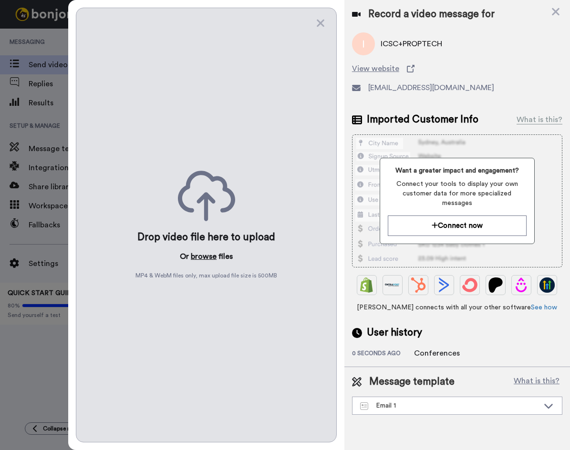
click at [198, 255] on button "browse" at bounding box center [204, 256] width 26 height 11
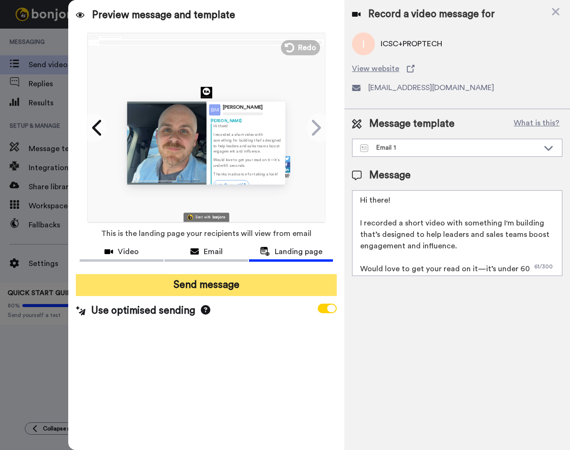
click at [262, 281] on button "Send message" at bounding box center [206, 285] width 260 height 22
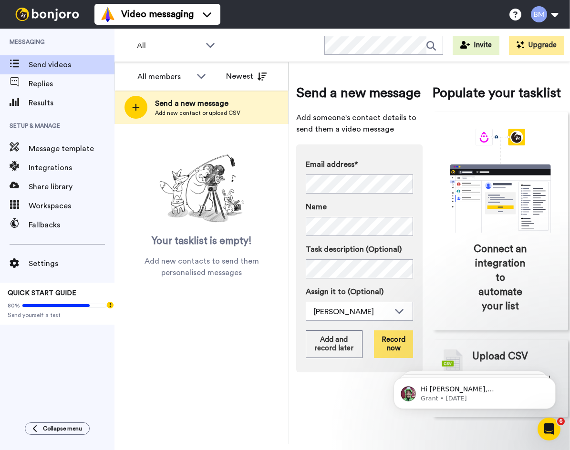
click at [386, 347] on button "Record now" at bounding box center [393, 344] width 39 height 28
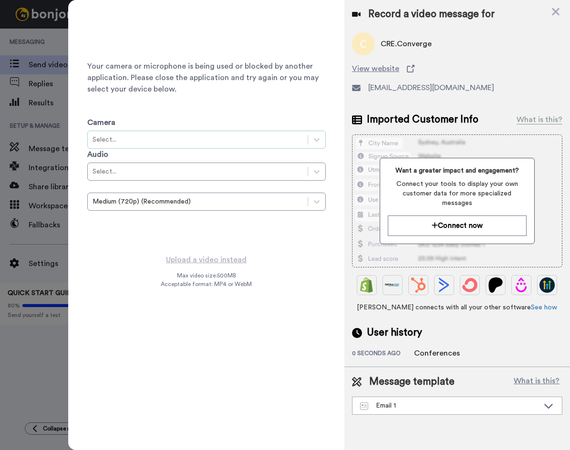
click at [267, 140] on div "Select..." at bounding box center [197, 140] width 210 height 10
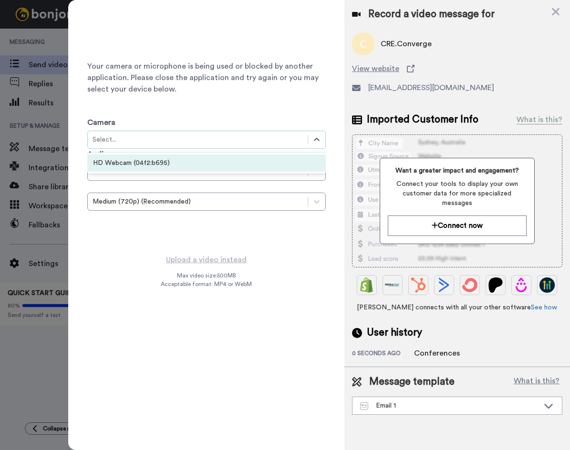
click at [256, 159] on div "HD Webcam (04f2:b695)" at bounding box center [206, 162] width 238 height 17
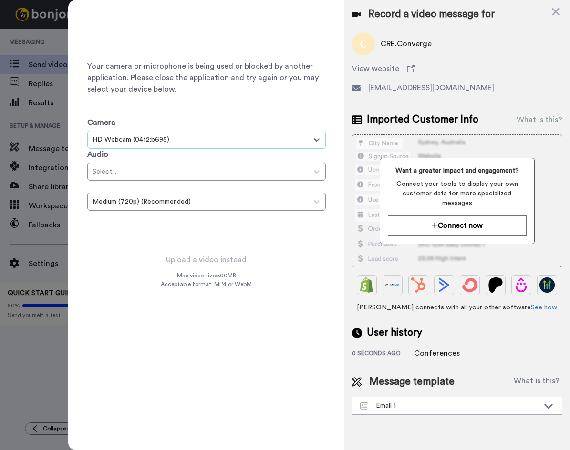
click at [243, 169] on div "Select..." at bounding box center [197, 172] width 210 height 10
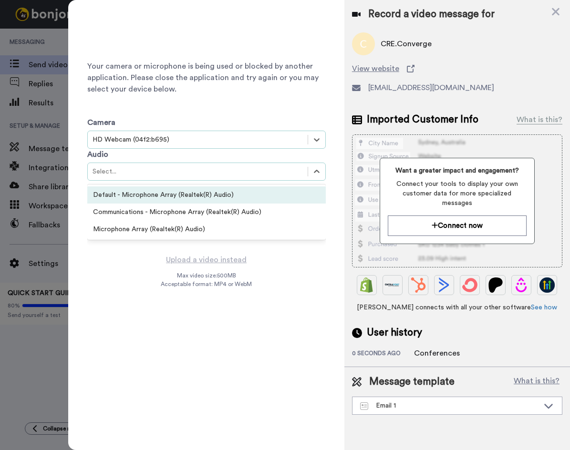
click at [233, 194] on div "Default - Microphone Array (Realtek(R) Audio)" at bounding box center [206, 194] width 238 height 17
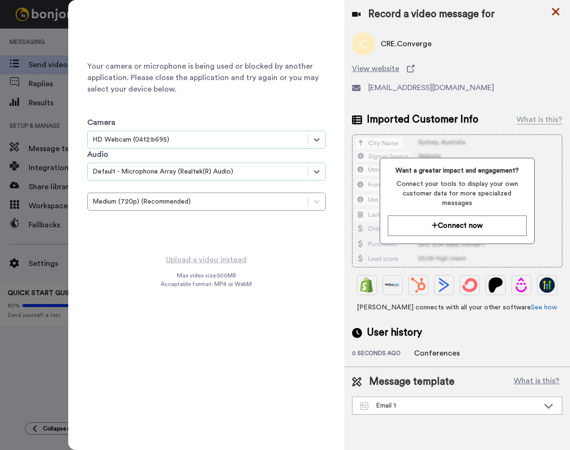
click at [559, 10] on icon at bounding box center [556, 12] width 10 height 12
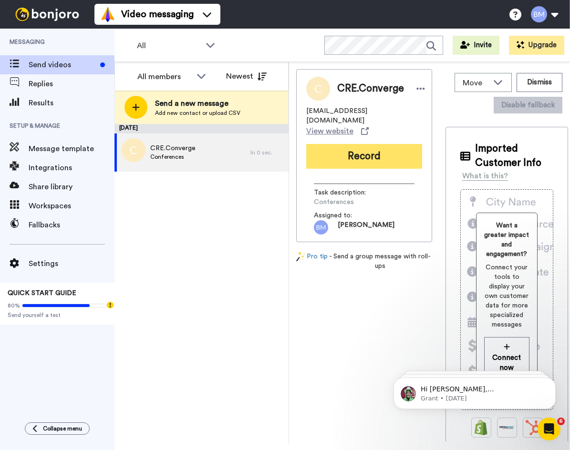
click at [377, 144] on button "Record" at bounding box center [364, 156] width 116 height 25
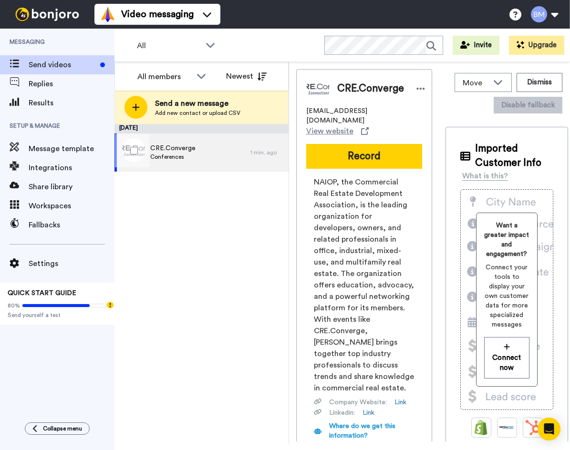
click at [213, 147] on div "CRE.Converge Conferences" at bounding box center [182, 152] width 136 height 38
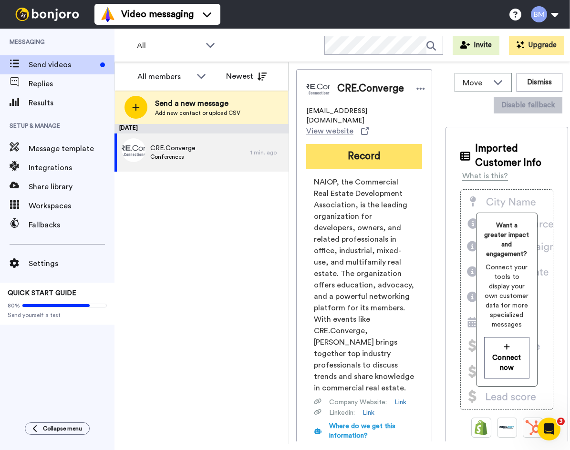
click at [408, 146] on button "Record" at bounding box center [364, 156] width 116 height 25
